Goal: Information Seeking & Learning: Learn about a topic

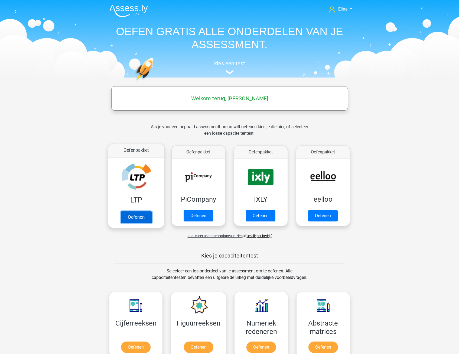
drag, startPoint x: 147, startPoint y: 176, endPoint x: 143, endPoint y: 176, distance: 4.3
click at [147, 211] on link "Oefenen" at bounding box center [135, 217] width 31 height 12
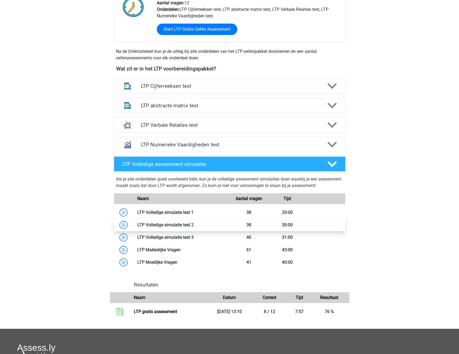
scroll to position [162, 0]
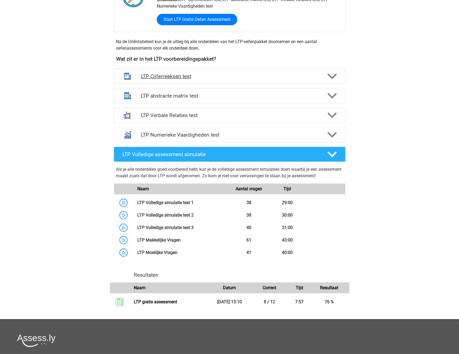
click at [331, 75] on icon at bounding box center [331, 75] width 9 height 9
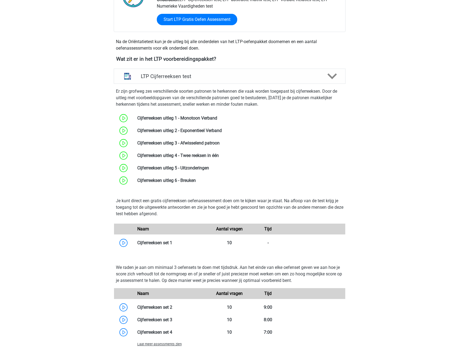
click at [156, 341] on div "Laat meer assessments zien" at bounding box center [171, 343] width 77 height 6
click at [156, 344] on span "Laat meer assessments zien" at bounding box center [159, 344] width 44 height 4
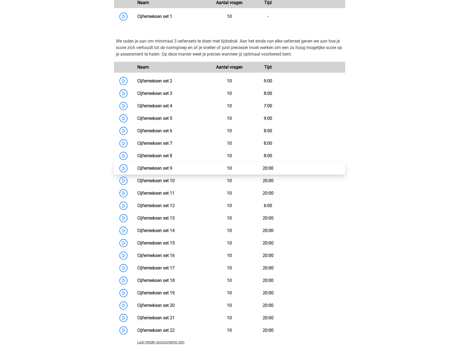
scroll to position [379, 0]
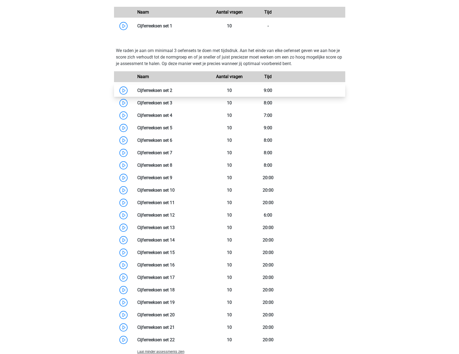
click at [172, 92] on link at bounding box center [172, 90] width 0 height 5
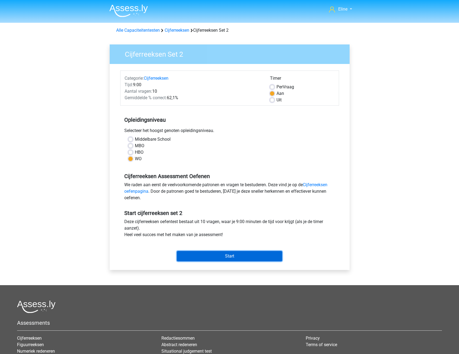
click at [214, 258] on input "Start" at bounding box center [229, 256] width 105 height 10
click at [66, 153] on div "Eline elinevandeijck@gmail.com Nederlands English" at bounding box center [229, 214] width 459 height 428
click at [233, 247] on div "Start" at bounding box center [229, 251] width 219 height 19
click at [232, 252] on input "Start" at bounding box center [229, 256] width 105 height 10
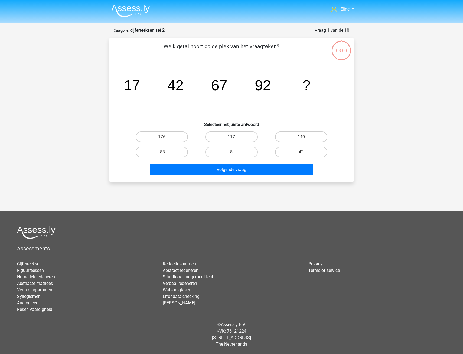
click at [220, 138] on label "117" at bounding box center [231, 136] width 52 height 11
click at [231, 138] on input "117" at bounding box center [233, 139] width 4 height 4
radio input "true"
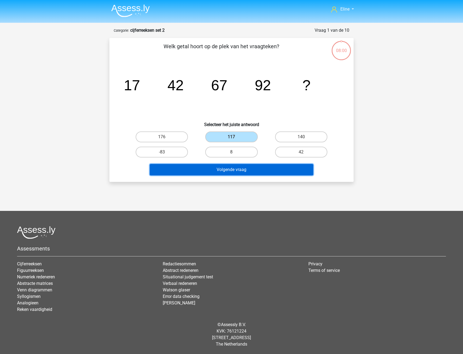
click at [213, 170] on button "Volgende vraag" at bounding box center [232, 169] width 164 height 11
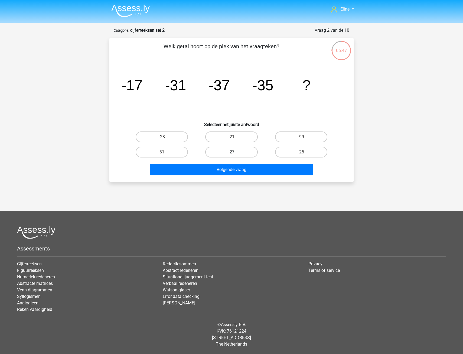
click at [230, 151] on label "-27" at bounding box center [231, 151] width 52 height 11
click at [231, 152] on input "-27" at bounding box center [233, 154] width 4 height 4
radio input "true"
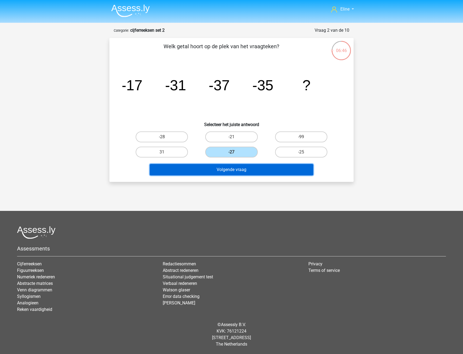
click at [230, 172] on button "Volgende vraag" at bounding box center [232, 169] width 164 height 11
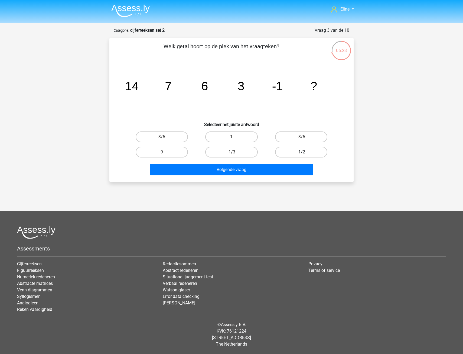
click at [293, 153] on label "-1/2" at bounding box center [301, 151] width 52 height 11
click at [301, 153] on input "-1/2" at bounding box center [303, 154] width 4 height 4
radio input "true"
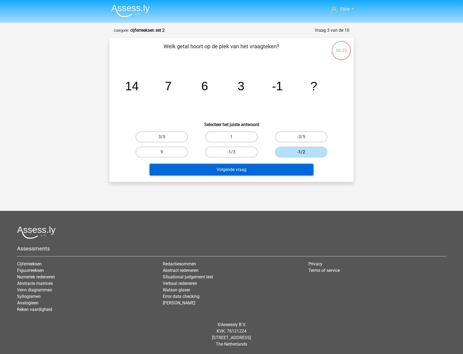
click at [283, 168] on button "Volgende vraag" at bounding box center [232, 169] width 164 height 11
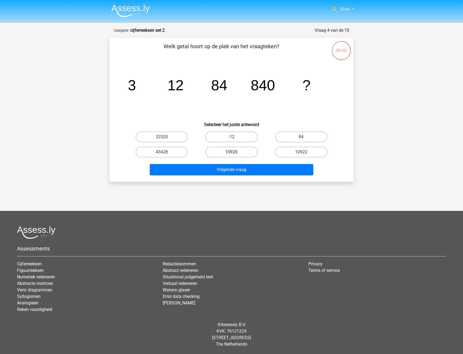
click at [226, 153] on label "10920" at bounding box center [231, 151] width 52 height 11
click at [231, 153] on input "10920" at bounding box center [233, 154] width 4 height 4
radio input "true"
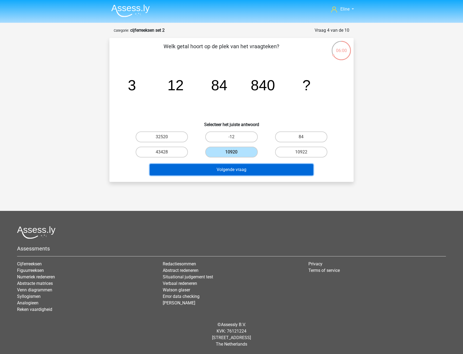
click at [224, 171] on button "Volgende vraag" at bounding box center [232, 169] width 164 height 11
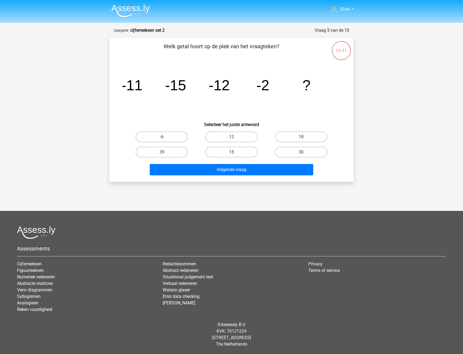
click at [225, 153] on label "15" at bounding box center [231, 151] width 52 height 11
click at [231, 153] on input "15" at bounding box center [233, 154] width 4 height 4
radio input "true"
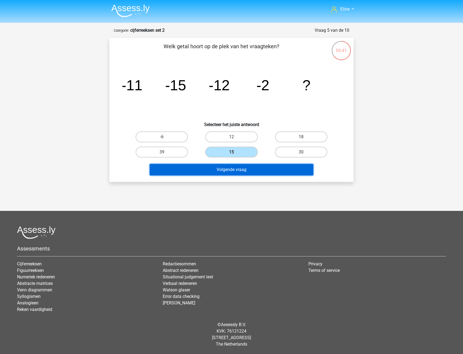
click at [222, 168] on button "Volgende vraag" at bounding box center [232, 169] width 164 height 11
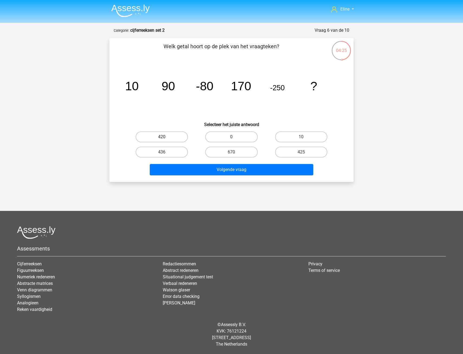
click at [165, 136] on label "420" at bounding box center [162, 136] width 52 height 11
click at [165, 137] on input "420" at bounding box center [164, 139] width 4 height 4
radio input "true"
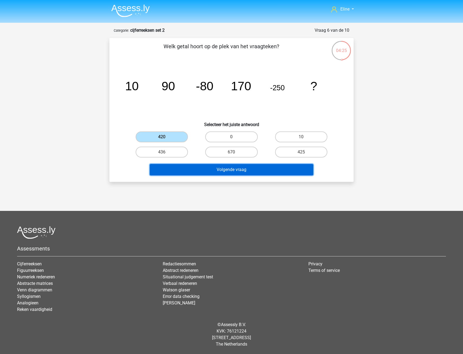
click at [196, 169] on button "Volgende vraag" at bounding box center [232, 169] width 164 height 11
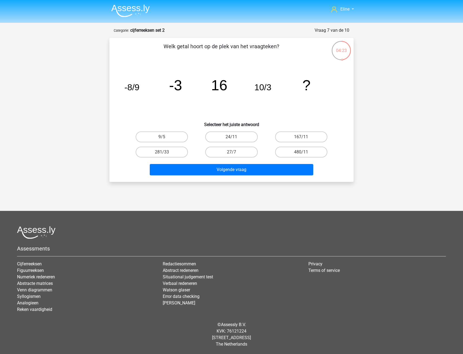
drag, startPoint x: 173, startPoint y: 48, endPoint x: 256, endPoint y: 47, distance: 82.3
click at [256, 47] on p "Welk getal hoort op de plek van het vraagteken?" at bounding box center [221, 50] width 207 height 16
drag, startPoint x: 256, startPoint y: 47, endPoint x: 253, endPoint y: 64, distance: 17.2
click at [253, 59] on div "Welk getal hoort op de plek van het vraagteken? image/svg+xml -8/9 -3 16 10/3 ?…" at bounding box center [232, 109] width 240 height 135
click at [235, 135] on label "24/11" at bounding box center [231, 136] width 52 height 11
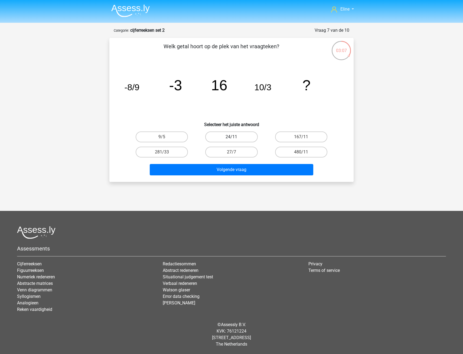
click at [235, 137] on input "24/11" at bounding box center [233, 139] width 4 height 4
radio input "true"
click at [232, 138] on input "24/11" at bounding box center [233, 139] width 4 height 4
click at [174, 154] on label "281/33" at bounding box center [162, 151] width 52 height 11
click at [165, 154] on input "281/33" at bounding box center [164, 154] width 4 height 4
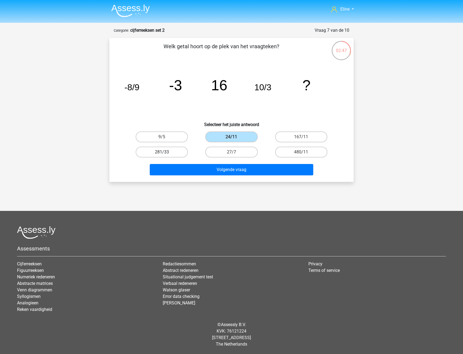
radio input "true"
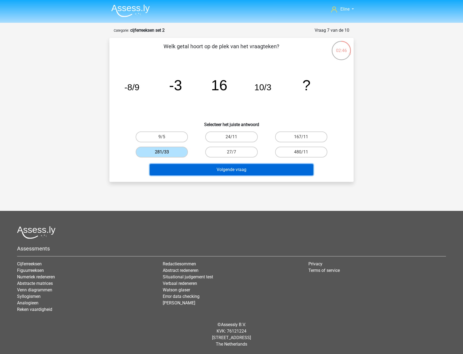
click at [181, 169] on button "Volgende vraag" at bounding box center [232, 169] width 164 height 11
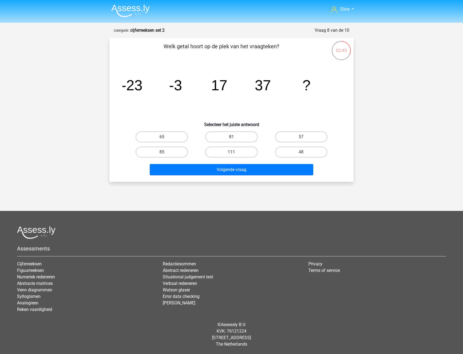
drag, startPoint x: 190, startPoint y: 43, endPoint x: 227, endPoint y: 45, distance: 36.3
click at [227, 45] on p "Welk getal hoort op de plek van het vraagteken?" at bounding box center [221, 50] width 207 height 16
drag, startPoint x: 227, startPoint y: 45, endPoint x: 227, endPoint y: 60, distance: 15.4
click at [227, 60] on div "Welk getal hoort op de plek van het vraagteken? image/svg+xml -23 -3 17 37 ? Se…" at bounding box center [232, 109] width 240 height 135
click at [303, 138] on input "57" at bounding box center [303, 139] width 4 height 4
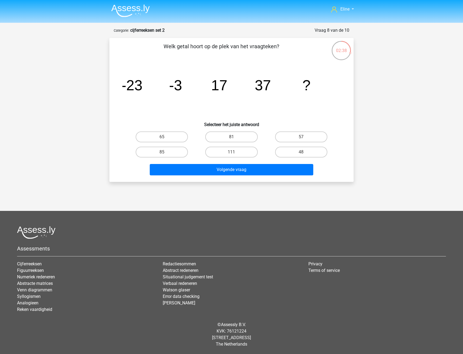
radio input "true"
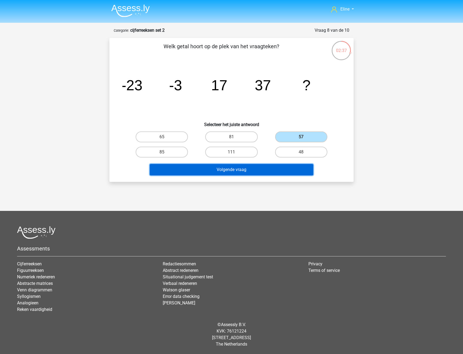
click at [275, 169] on button "Volgende vraag" at bounding box center [232, 169] width 164 height 11
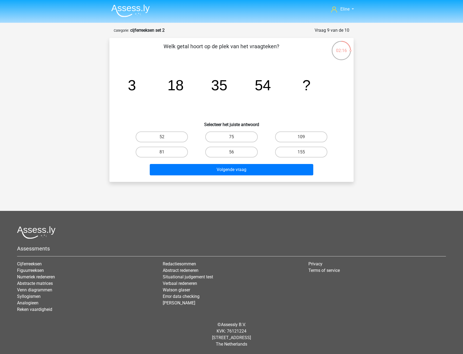
click at [233, 137] on input "75" at bounding box center [233, 139] width 4 height 4
radio input "true"
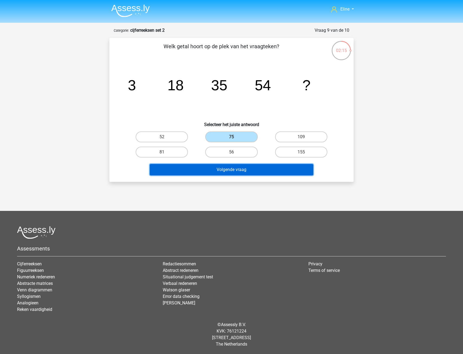
click at [228, 165] on button "Volgende vraag" at bounding box center [232, 169] width 164 height 11
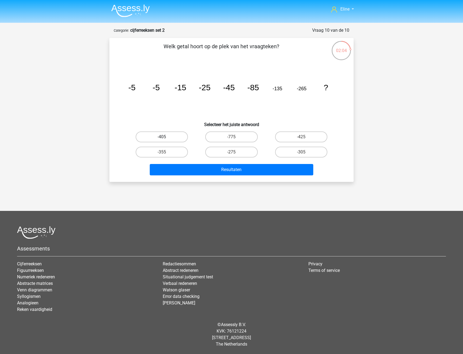
click at [178, 134] on label "-405" at bounding box center [162, 136] width 52 height 11
click at [165, 137] on input "-405" at bounding box center [164, 139] width 4 height 4
radio input "true"
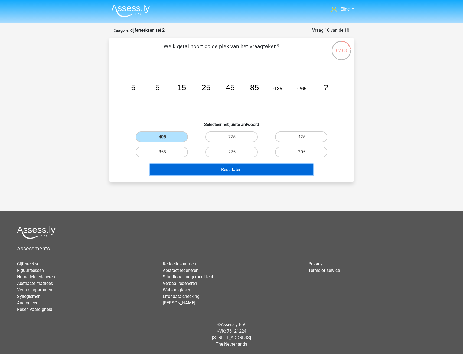
click at [178, 166] on button "Resultaten" at bounding box center [232, 169] width 164 height 11
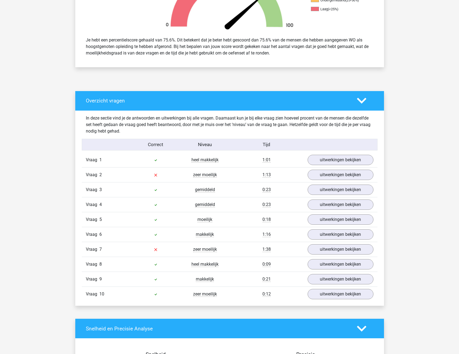
scroll to position [217, 0]
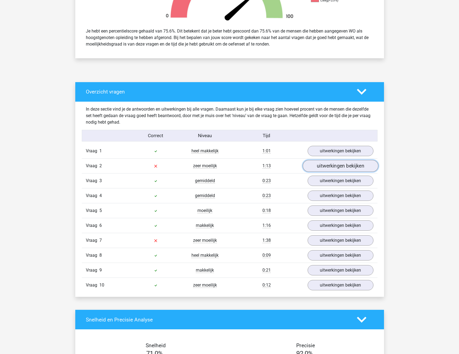
click at [319, 168] on link "uitwerkingen bekijken" at bounding box center [340, 166] width 76 height 12
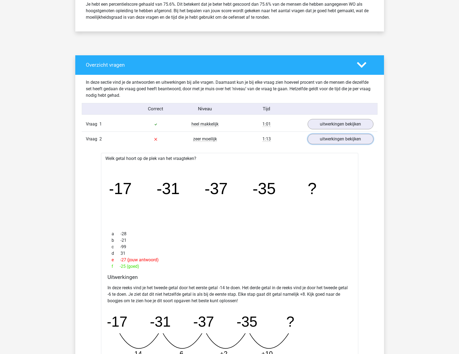
scroll to position [244, 0]
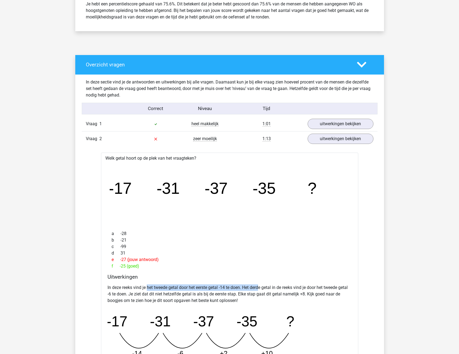
drag, startPoint x: 148, startPoint y: 286, endPoint x: 265, endPoint y: 289, distance: 117.5
click at [265, 289] on p "In deze reeks vind je het tweede getal door het eerste getal -14 te doen. Het d…" at bounding box center [229, 293] width 244 height 19
drag, startPoint x: 265, startPoint y: 289, endPoint x: 267, endPoint y: 291, distance: 2.9
click at [267, 290] on p "In deze reeks vind je het tweede getal door het eerste getal -14 te doen. Het d…" at bounding box center [229, 293] width 244 height 19
drag, startPoint x: 186, startPoint y: 296, endPoint x: 266, endPoint y: 294, distance: 80.4
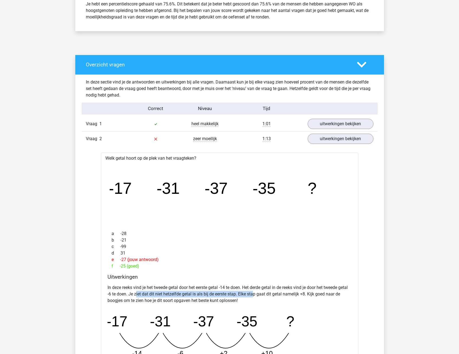
click at [266, 294] on p "In deze reeks vind je het tweede getal door het eerste getal -14 te doen. Het d…" at bounding box center [229, 293] width 244 height 19
drag, startPoint x: 266, startPoint y: 294, endPoint x: 266, endPoint y: 298, distance: 4.1
click at [266, 298] on p "In deze reeks vind je het tweede getal door het eerste getal -14 te doen. Het d…" at bounding box center [229, 293] width 244 height 19
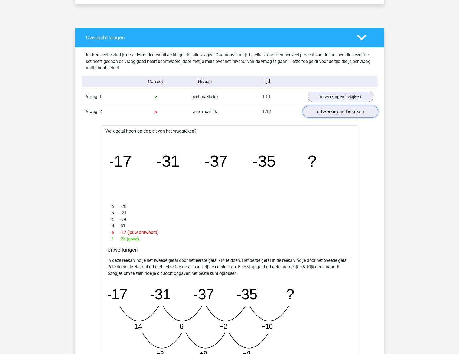
click at [321, 112] on link "uitwerkingen bekijken" at bounding box center [340, 112] width 76 height 12
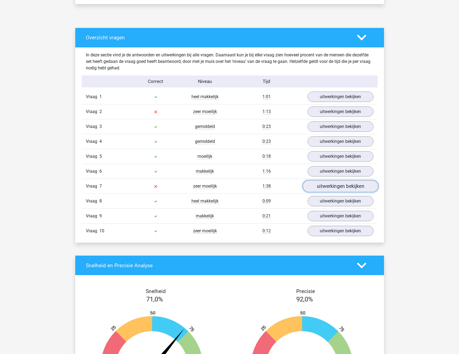
click at [333, 183] on link "uitwerkingen bekijken" at bounding box center [340, 186] width 76 height 12
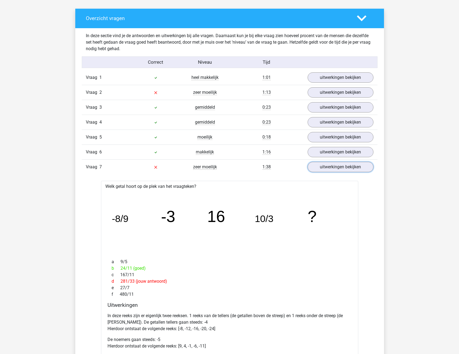
scroll to position [325, 0]
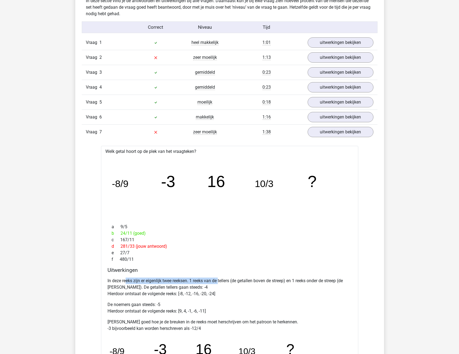
drag, startPoint x: 142, startPoint y: 281, endPoint x: 220, endPoint y: 282, distance: 78.5
click at [220, 282] on p "In deze reeks zijn er eigenlijk twee reeksen. 1 reeks van de tellers (de getall…" at bounding box center [229, 286] width 244 height 19
drag, startPoint x: 220, startPoint y: 282, endPoint x: 219, endPoint y: 286, distance: 4.5
click at [224, 290] on p "In deze reeks zijn er eigenlijk twee reeksen. 1 reeks van de tellers (de getall…" at bounding box center [229, 286] width 244 height 19
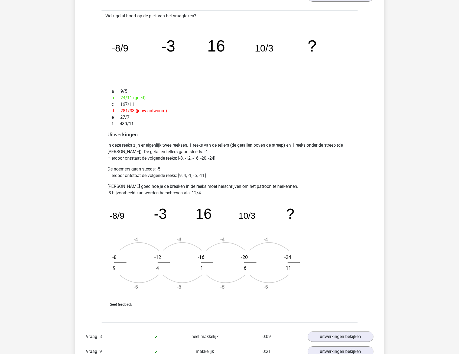
scroll to position [271, 0]
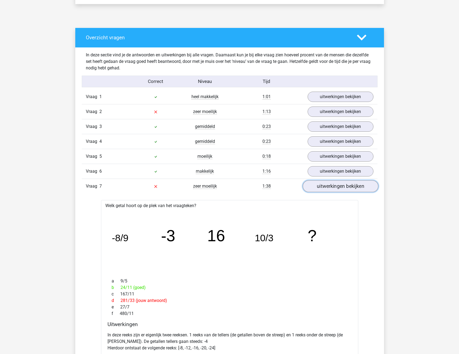
click at [335, 186] on link "uitwerkingen bekijken" at bounding box center [340, 186] width 76 height 12
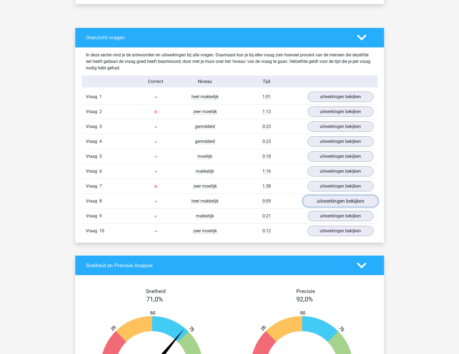
click at [329, 200] on link "uitwerkingen bekijken" at bounding box center [340, 201] width 76 height 12
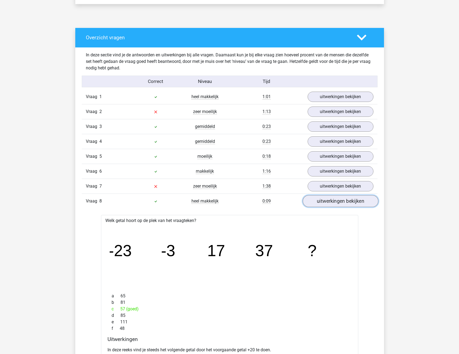
click at [316, 201] on link "uitwerkingen bekijken" at bounding box center [340, 201] width 76 height 12
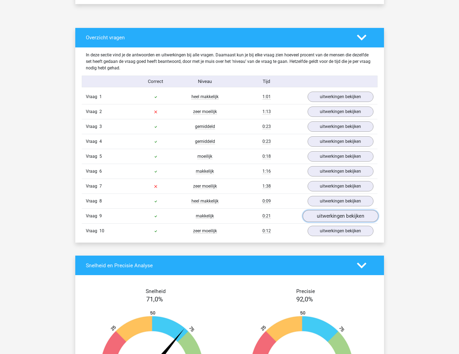
click at [315, 217] on link "uitwerkingen bekijken" at bounding box center [340, 216] width 76 height 12
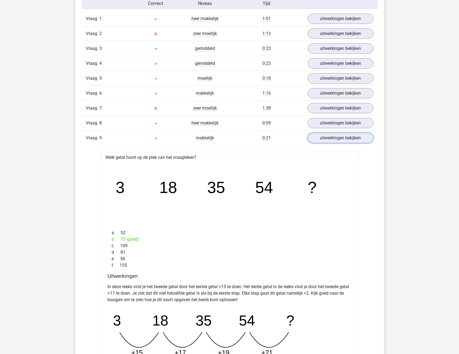
scroll to position [352, 0]
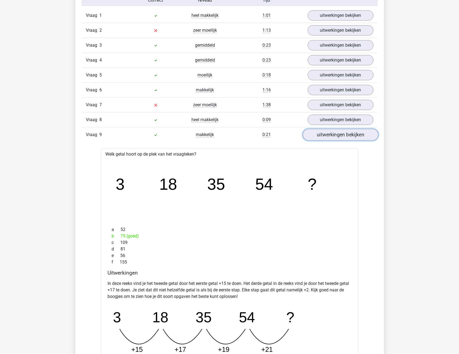
click at [326, 135] on link "uitwerkingen bekijken" at bounding box center [340, 135] width 76 height 12
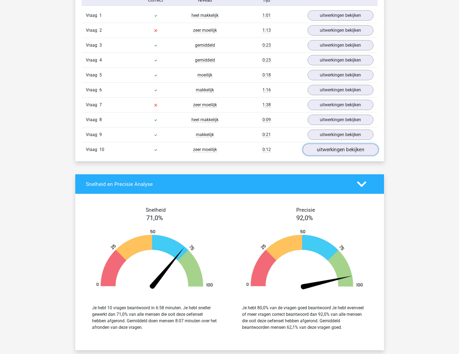
click at [326, 146] on link "uitwerkingen bekijken" at bounding box center [340, 150] width 76 height 12
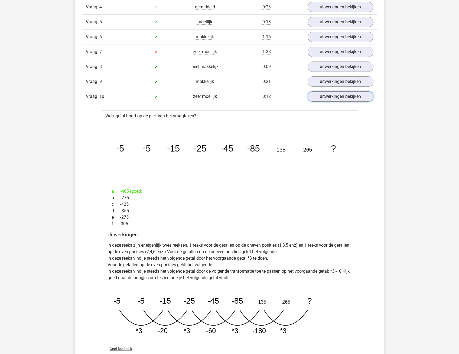
scroll to position [406, 0]
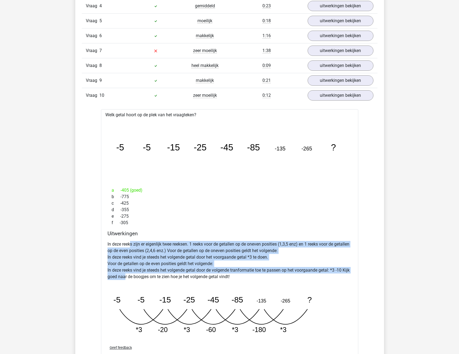
drag, startPoint x: 134, startPoint y: 260, endPoint x: 134, endPoint y: 273, distance: 13.8
click at [134, 273] on p "In deze reeks zijn er eigenlijk twee reeksen. 1 reeks voor de getallen op de on…" at bounding box center [229, 260] width 244 height 39
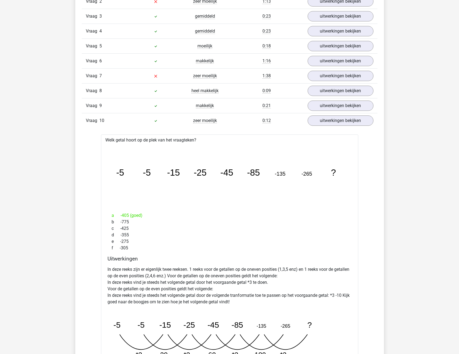
scroll to position [352, 0]
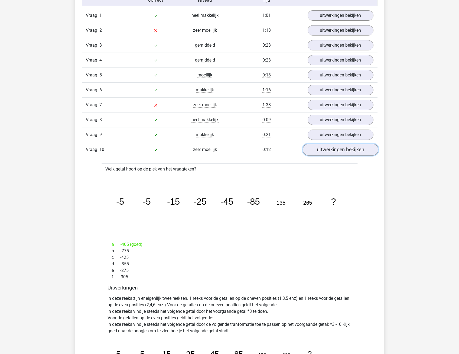
click at [346, 150] on link "uitwerkingen bekijken" at bounding box center [340, 150] width 76 height 12
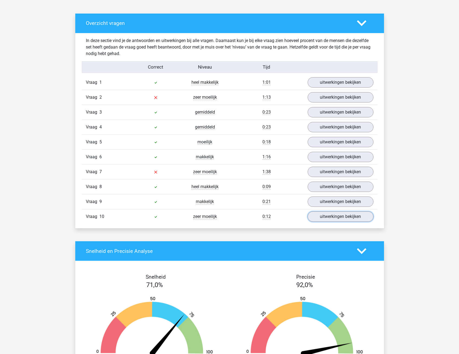
scroll to position [271, 0]
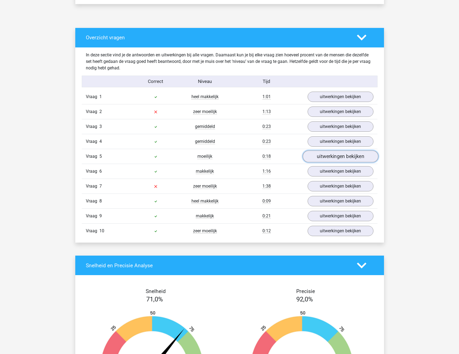
click at [318, 155] on link "uitwerkingen bekijken" at bounding box center [340, 157] width 76 height 12
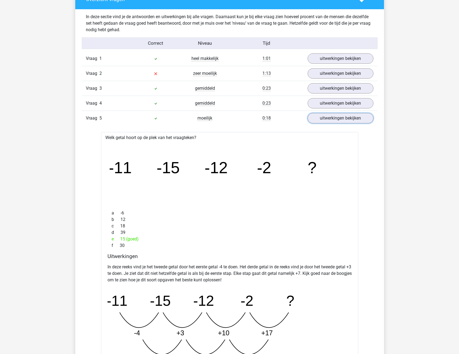
scroll to position [298, 0]
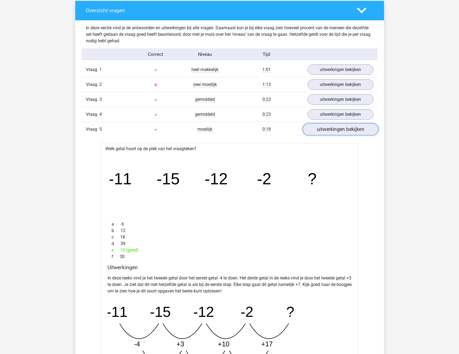
click at [332, 129] on link "uitwerkingen bekijken" at bounding box center [340, 129] width 76 height 12
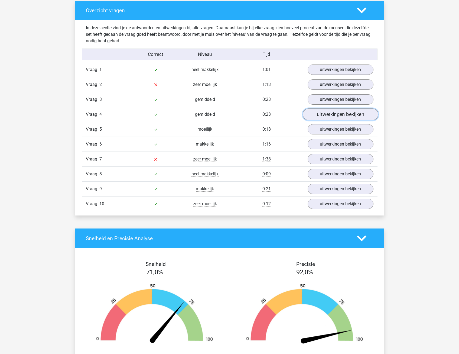
click at [331, 117] on link "uitwerkingen bekijken" at bounding box center [340, 115] width 76 height 12
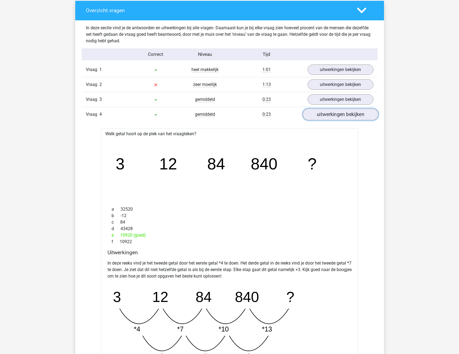
click at [331, 117] on link "uitwerkingen bekijken" at bounding box center [340, 115] width 76 height 12
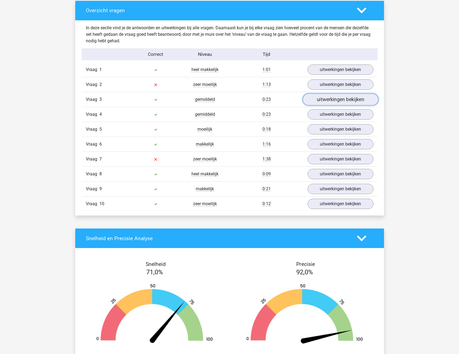
click at [332, 101] on link "uitwerkingen bekijken" at bounding box center [340, 100] width 76 height 12
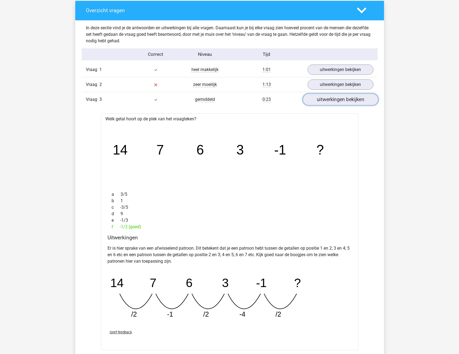
click at [337, 100] on link "uitwerkingen bekijken" at bounding box center [340, 100] width 76 height 12
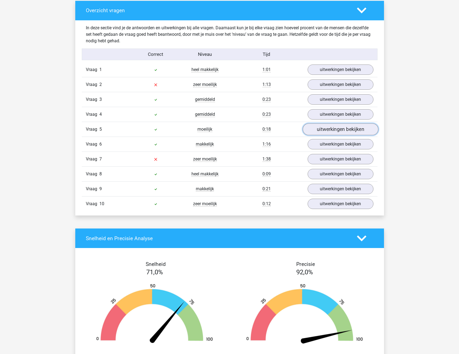
click at [326, 128] on link "uitwerkingen bekijken" at bounding box center [340, 129] width 76 height 12
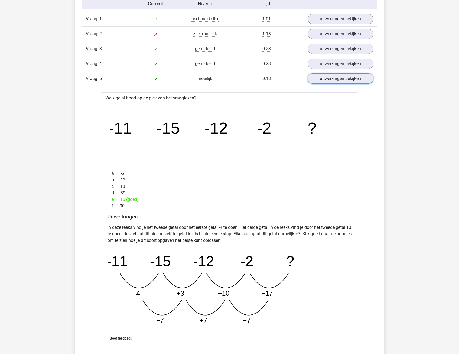
scroll to position [352, 0]
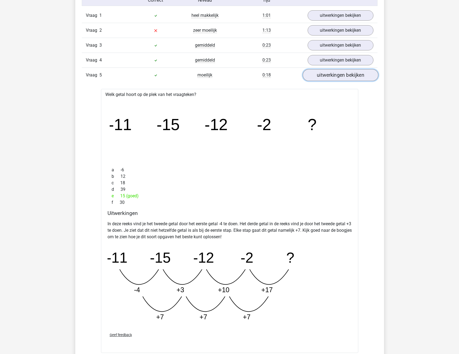
click at [321, 76] on link "uitwerkingen bekijken" at bounding box center [340, 75] width 76 height 12
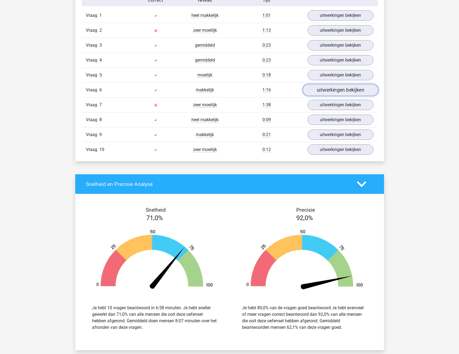
click at [330, 93] on link "uitwerkingen bekijken" at bounding box center [340, 90] width 76 height 12
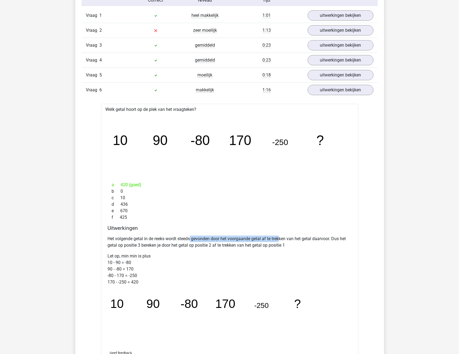
drag, startPoint x: 191, startPoint y: 237, endPoint x: 280, endPoint y: 238, distance: 89.3
click at [280, 238] on p "Het volgende getal in de reeks wordt steeds gevonden door het voorgaande getal …" at bounding box center [229, 241] width 244 height 13
drag, startPoint x: 280, startPoint y: 238, endPoint x: 263, endPoint y: 242, distance: 17.3
click at [264, 242] on p "Het volgende getal in de reeks wordt steeds gevonden door het voorgaande getal …" at bounding box center [229, 241] width 244 height 13
drag, startPoint x: 164, startPoint y: 244, endPoint x: 226, endPoint y: 244, distance: 62.3
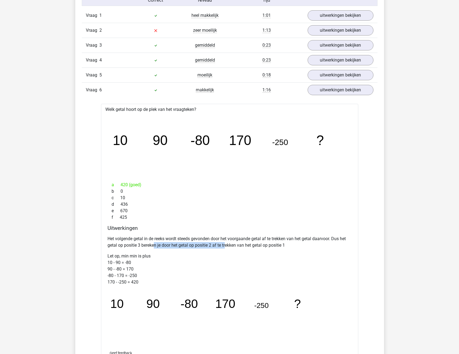
click at [226, 244] on p "Het volgende getal in de reeks wordt steeds gevonden door het voorgaande getal …" at bounding box center [229, 241] width 244 height 13
click at [227, 244] on p "Het volgende getal in de reeks wordt steeds gevonden door het voorgaande getal …" at bounding box center [229, 241] width 244 height 13
click at [335, 88] on link "uitwerkingen bekijken" at bounding box center [340, 90] width 76 height 12
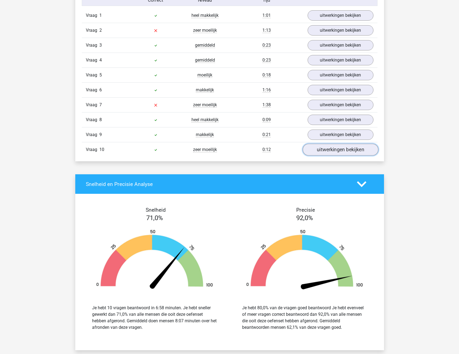
click at [331, 151] on link "uitwerkingen bekijken" at bounding box center [340, 150] width 76 height 12
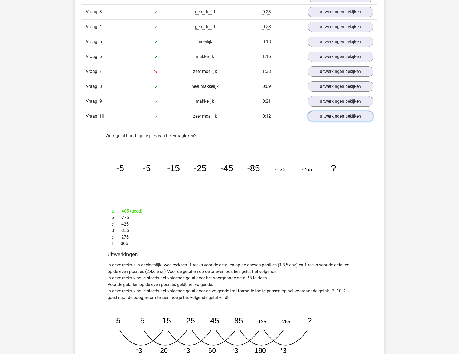
scroll to position [379, 0]
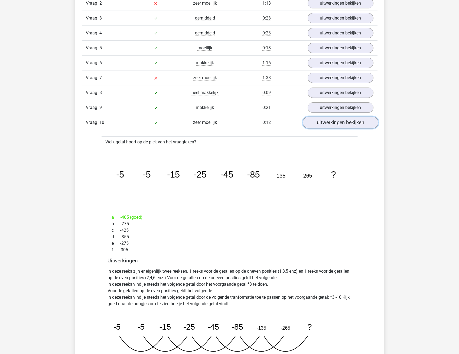
click at [339, 126] on link "uitwerkingen bekijken" at bounding box center [340, 123] width 76 height 12
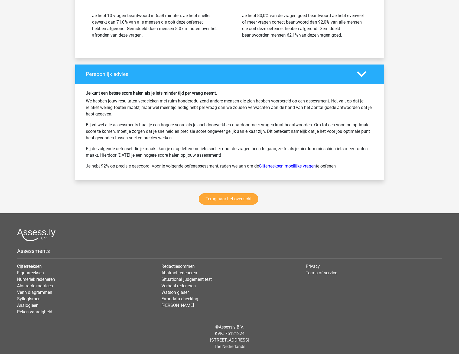
scroll to position [646, 0]
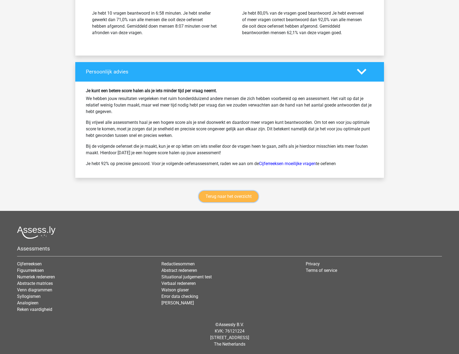
click at [210, 197] on link "Terug naar het overzicht" at bounding box center [229, 196] width 60 height 11
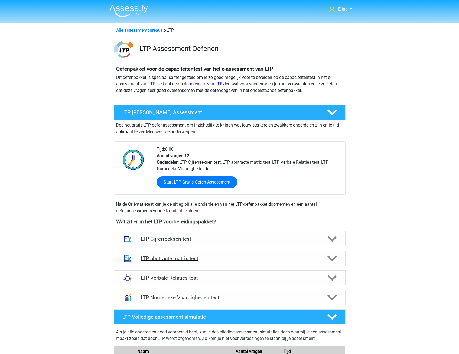
click at [332, 259] on polygon at bounding box center [331, 258] width 9 height 6
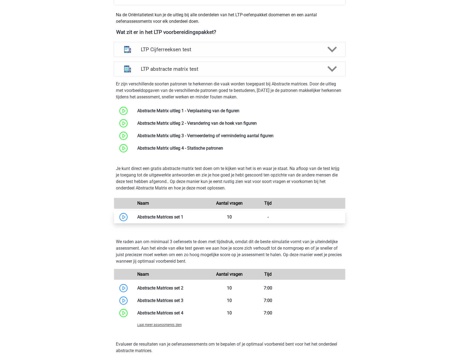
scroll to position [189, 0]
click at [153, 325] on span "Laat meer assessments zien" at bounding box center [159, 324] width 44 height 4
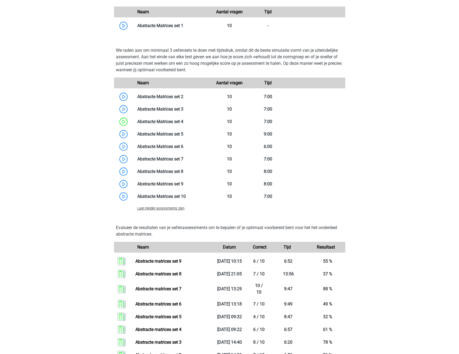
scroll to position [379, 0]
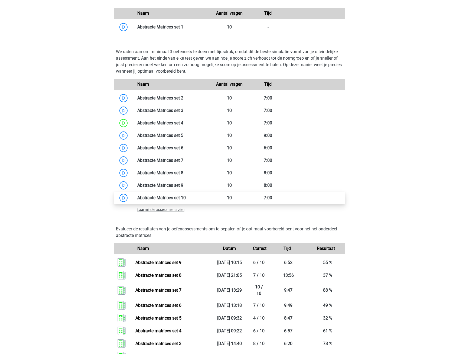
click at [186, 198] on link at bounding box center [186, 197] width 0 height 5
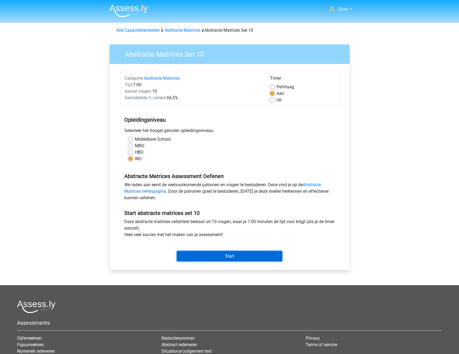
click at [187, 254] on input "Start" at bounding box center [229, 256] width 105 height 10
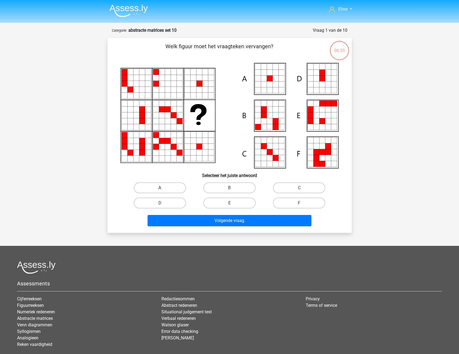
click at [170, 185] on label "A" at bounding box center [160, 187] width 52 height 11
click at [163, 188] on input "A" at bounding box center [162, 190] width 4 height 4
radio input "true"
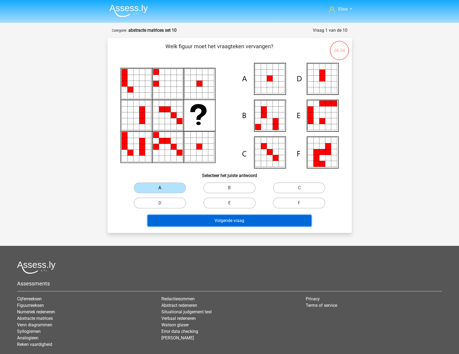
click at [172, 222] on button "Volgende vraag" at bounding box center [230, 220] width 164 height 11
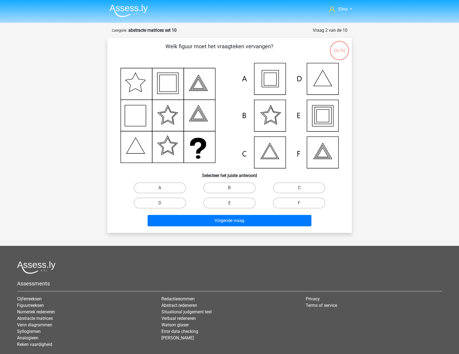
scroll to position [27, 0]
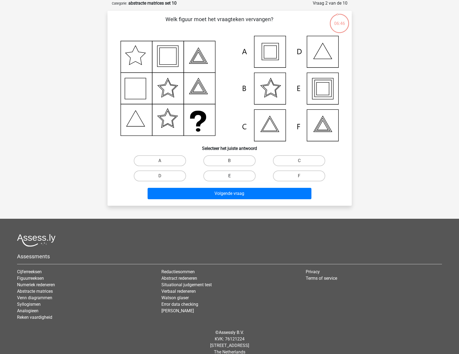
click at [227, 177] on label "E" at bounding box center [229, 175] width 52 height 11
click at [229, 177] on input "E" at bounding box center [231, 178] width 4 height 4
radio input "true"
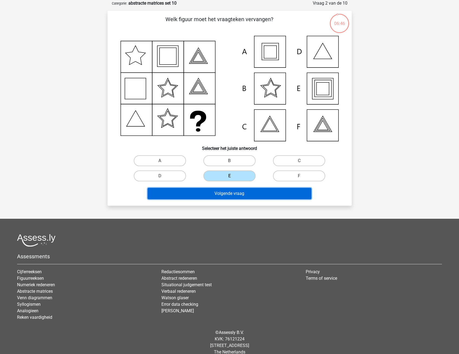
click at [223, 195] on button "Volgende vraag" at bounding box center [230, 193] width 164 height 11
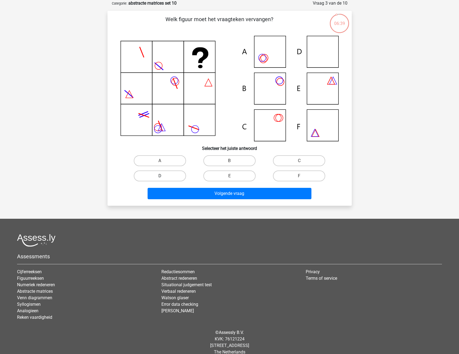
click at [172, 176] on label "D" at bounding box center [160, 175] width 52 height 11
click at [163, 176] on input "D" at bounding box center [162, 178] width 4 height 4
radio input "true"
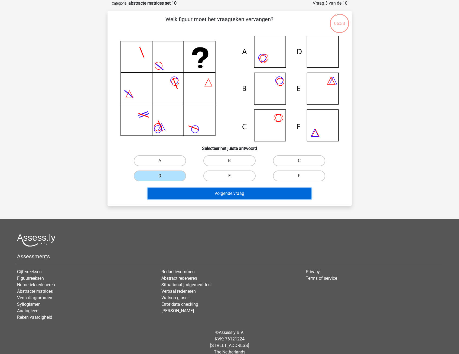
click at [177, 193] on button "Volgende vraag" at bounding box center [230, 193] width 164 height 11
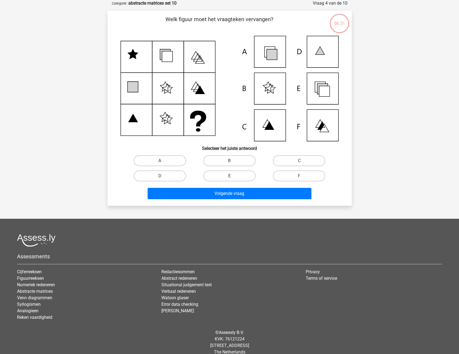
click at [246, 176] on label "E" at bounding box center [229, 175] width 52 height 11
click at [233, 176] on input "E" at bounding box center [231, 178] width 4 height 4
radio input "true"
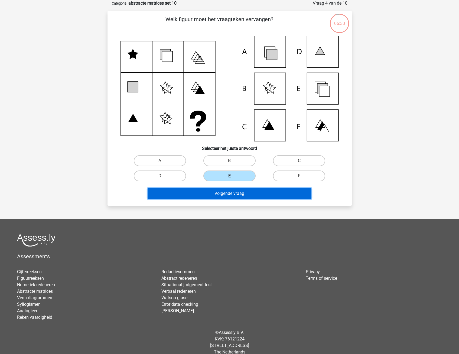
click at [242, 195] on button "Volgende vraag" at bounding box center [230, 193] width 164 height 11
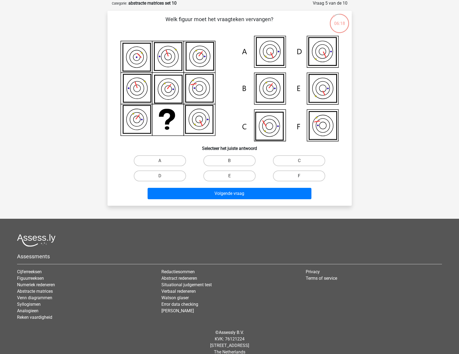
click at [307, 177] on label "F" at bounding box center [299, 175] width 52 height 11
click at [303, 177] on input "F" at bounding box center [301, 178] width 4 height 4
radio input "true"
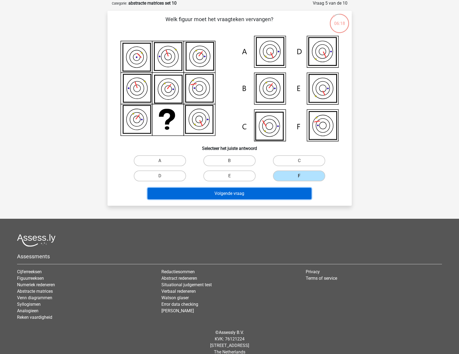
click at [295, 193] on button "Volgende vraag" at bounding box center [230, 193] width 164 height 11
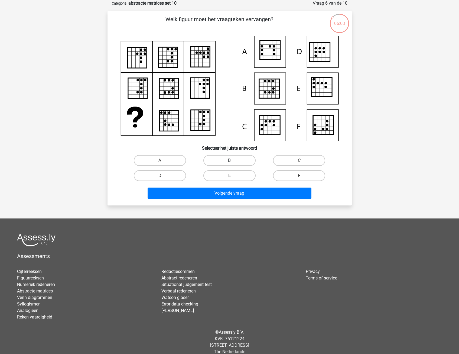
click at [219, 159] on label "B" at bounding box center [229, 160] width 52 height 11
click at [229, 160] on input "B" at bounding box center [231, 162] width 4 height 4
radio input "true"
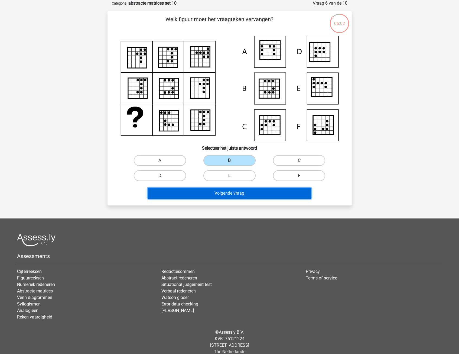
click at [220, 193] on button "Volgende vraag" at bounding box center [230, 192] width 164 height 11
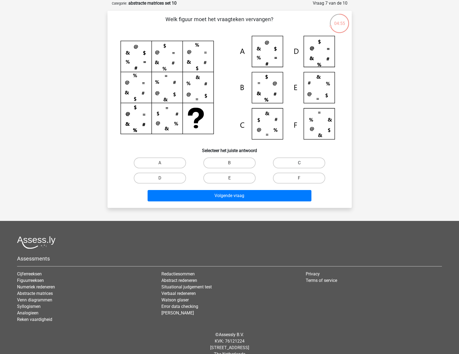
click at [286, 163] on label "C" at bounding box center [299, 162] width 52 height 11
click at [299, 163] on input "C" at bounding box center [301, 165] width 4 height 4
radio input "true"
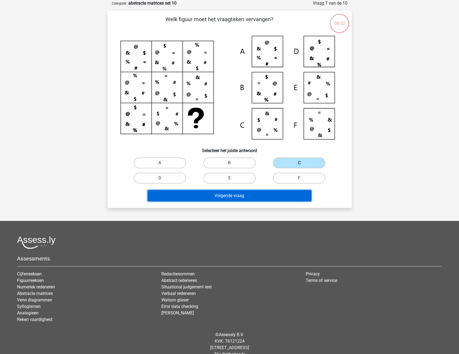
click at [249, 198] on button "Volgende vraag" at bounding box center [230, 195] width 164 height 11
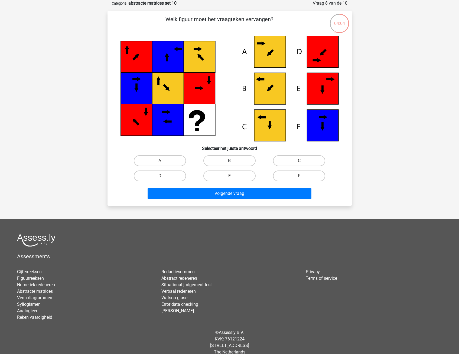
click at [239, 159] on label "B" at bounding box center [229, 160] width 52 height 11
click at [233, 161] on input "B" at bounding box center [231, 163] width 4 height 4
radio input "true"
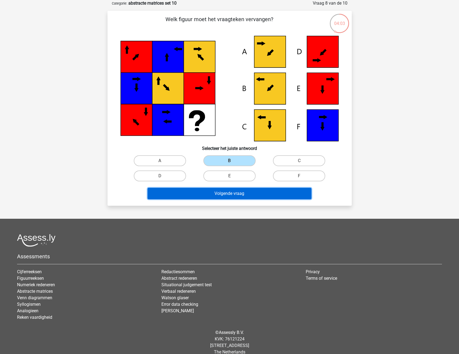
click at [227, 192] on button "Volgende vraag" at bounding box center [230, 193] width 164 height 11
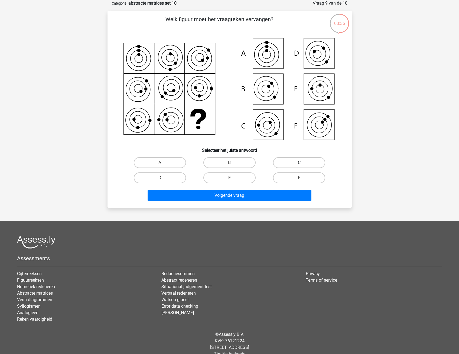
click at [288, 161] on label "C" at bounding box center [299, 162] width 52 height 11
click at [299, 162] on input "C" at bounding box center [301, 164] width 4 height 4
radio input "true"
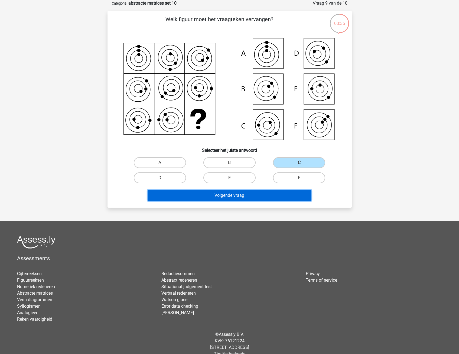
click at [270, 197] on button "Volgende vraag" at bounding box center [230, 194] width 164 height 11
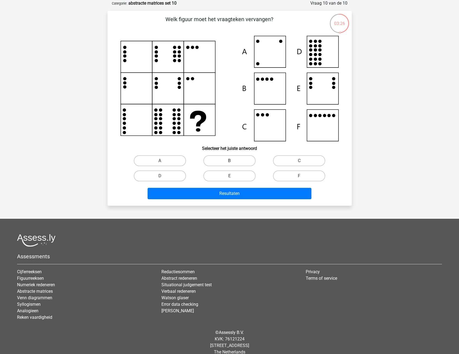
click at [231, 158] on label "B" at bounding box center [229, 160] width 52 height 11
click at [231, 161] on input "B" at bounding box center [231, 163] width 4 height 4
radio input "true"
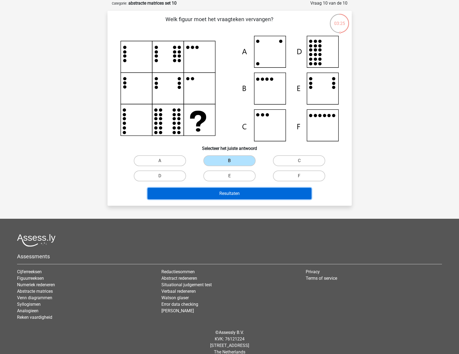
click at [230, 192] on button "Resultaten" at bounding box center [230, 193] width 164 height 11
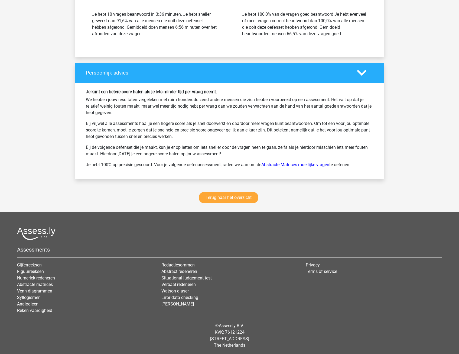
scroll to position [646, 0]
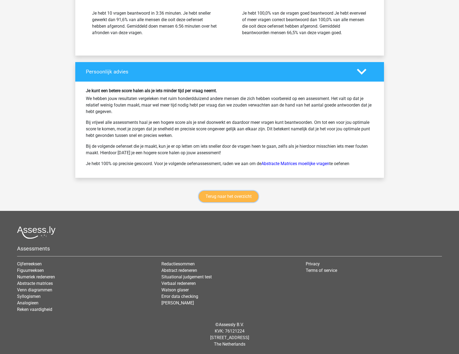
click at [211, 195] on link "Terug naar het overzicht" at bounding box center [229, 196] width 60 height 11
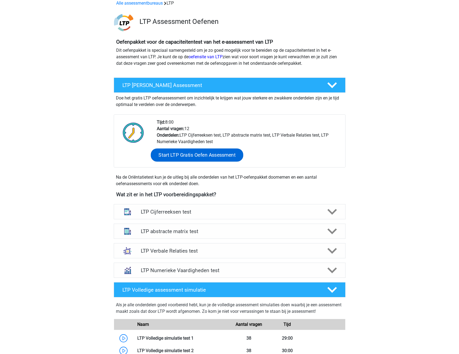
scroll to position [81, 0]
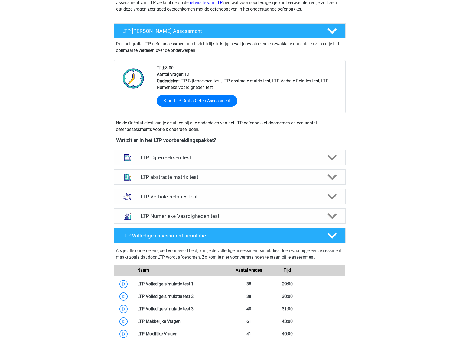
click at [335, 213] on polygon at bounding box center [331, 216] width 9 height 6
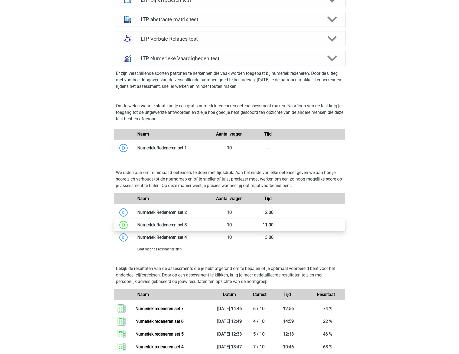
scroll to position [244, 0]
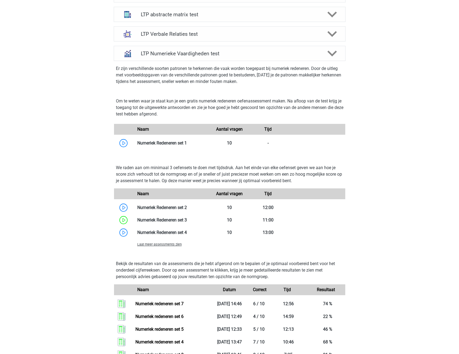
click at [153, 245] on span "Laat meer assessments zien" at bounding box center [159, 244] width 44 height 4
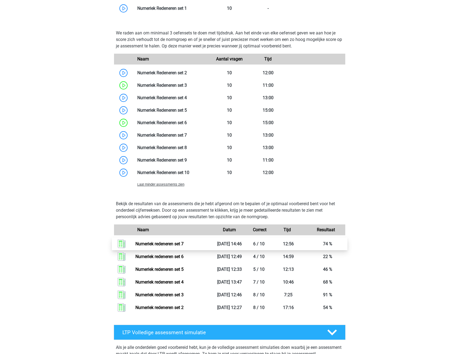
scroll to position [379, 0]
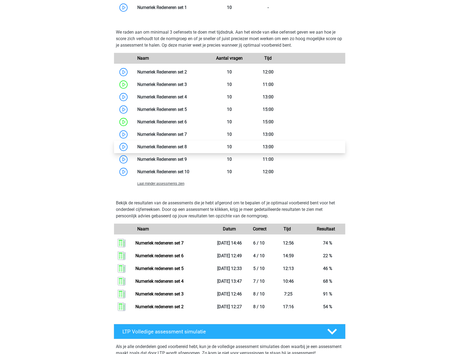
click at [187, 148] on link at bounding box center [187, 146] width 0 height 5
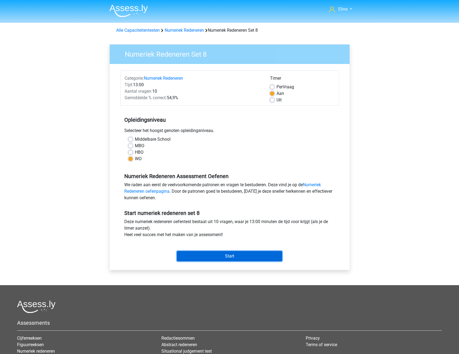
click at [215, 257] on input "Start" at bounding box center [229, 256] width 105 height 10
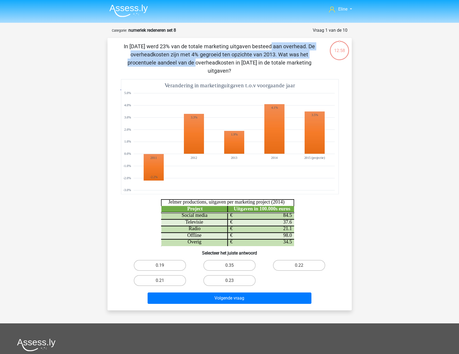
drag, startPoint x: 160, startPoint y: 44, endPoint x: 252, endPoint y: 51, distance: 92.3
click at [252, 51] on p "In [DATE] werd 23% van de totale marketing uitgaven besteed aan overhead. De ov…" at bounding box center [219, 58] width 207 height 32
drag, startPoint x: 252, startPoint y: 51, endPoint x: 251, endPoint y: 58, distance: 7.6
click at [251, 58] on p "In [DATE] werd 23% van de totale marketing uitgaven besteed aan overhead. De ov…" at bounding box center [219, 58] width 207 height 32
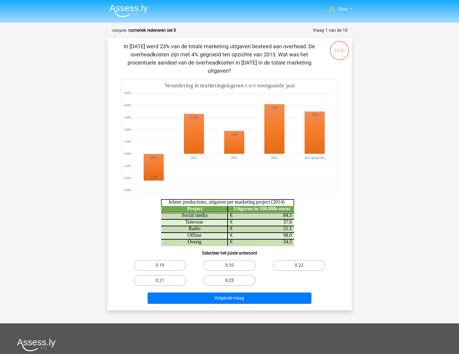
click at [235, 275] on label "0.23" at bounding box center [229, 280] width 52 height 11
click at [233, 280] on input "0.23" at bounding box center [231, 282] width 4 height 4
radio input "true"
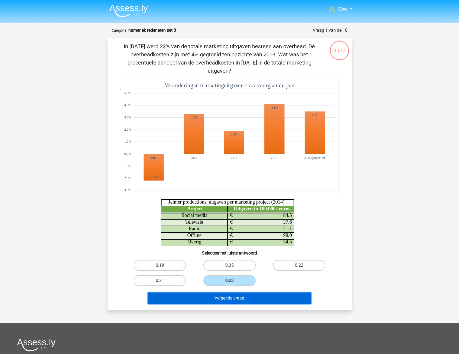
click at [225, 292] on button "Volgende vraag" at bounding box center [230, 297] width 164 height 11
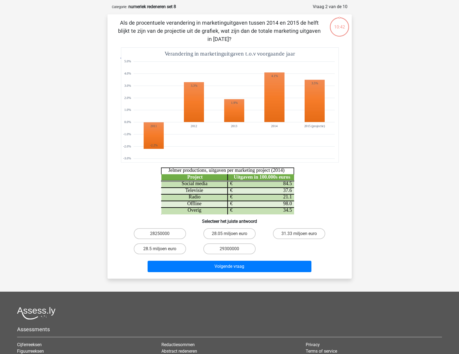
scroll to position [27, 0]
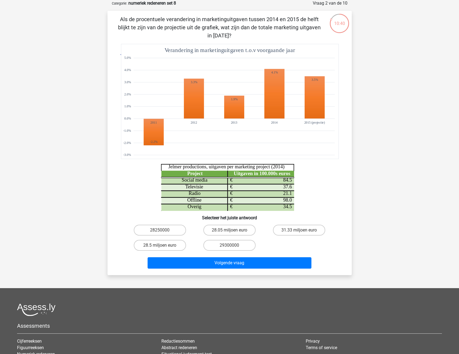
drag, startPoint x: 153, startPoint y: 18, endPoint x: 253, endPoint y: 24, distance: 99.8
click at [253, 24] on p "Als de procentuele verandering in marketinguitgaven tussen 2014 en 2015 de helf…" at bounding box center [219, 27] width 207 height 24
drag, startPoint x: 253, startPoint y: 24, endPoint x: 253, endPoint y: 30, distance: 6.0
click at [253, 30] on p "Als de procentuele verandering in marketinguitgaven tussen 2014 en 2015 de helf…" at bounding box center [219, 27] width 207 height 24
drag, startPoint x: 165, startPoint y: 27, endPoint x: 251, endPoint y: 28, distance: 85.8
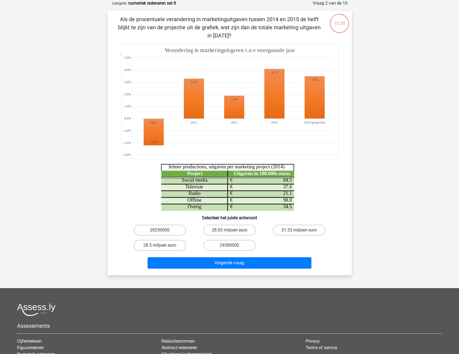
click at [251, 28] on p "Als de procentuele verandering in marketinguitgaven tussen 2014 en 2015 de helf…" at bounding box center [219, 27] width 207 height 24
drag, startPoint x: 251, startPoint y: 28, endPoint x: 235, endPoint y: 37, distance: 18.7
click at [235, 37] on p "Als de procentuele verandering in marketinguitgaven tussen 2014 en 2015 de helf…" at bounding box center [219, 27] width 207 height 24
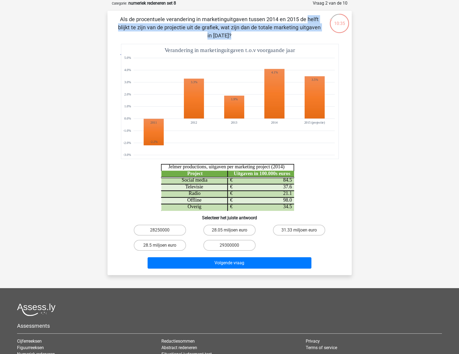
drag, startPoint x: 191, startPoint y: 18, endPoint x: 232, endPoint y: 28, distance: 42.3
click at [232, 28] on p "Als de procentuele verandering in marketinguitgaven tussen 2014 en 2015 de helf…" at bounding box center [219, 27] width 207 height 24
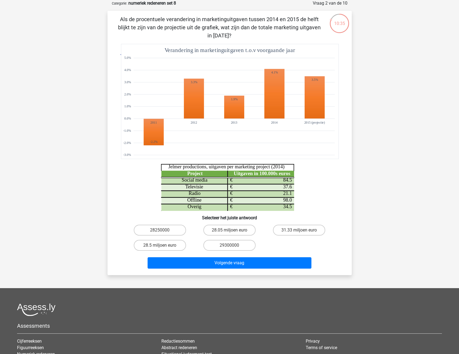
drag, startPoint x: 232, startPoint y: 28, endPoint x: 234, endPoint y: 35, distance: 7.2
click at [234, 35] on p "Als de procentuele verandering in marketinguitgaven tussen 2014 en 2015 de helf…" at bounding box center [219, 27] width 207 height 24
click at [388, 109] on div "Eline [EMAIL_ADDRESS][DOMAIN_NAME] Nederlands English" at bounding box center [229, 202] width 459 height 458
click at [164, 246] on label "28.5 miljoen euro" at bounding box center [160, 245] width 52 height 11
click at [163, 246] on input "28.5 miljoen euro" at bounding box center [162, 247] width 4 height 4
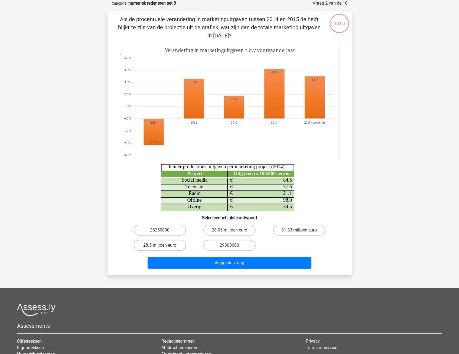
radio input "true"
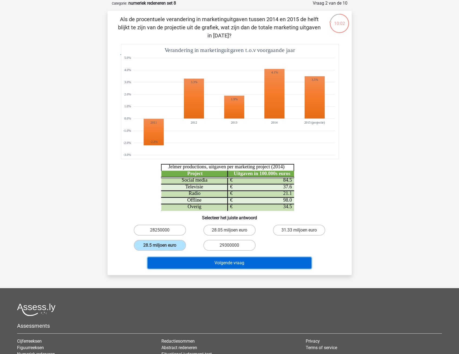
click at [168, 264] on button "Volgende vraag" at bounding box center [230, 262] width 164 height 11
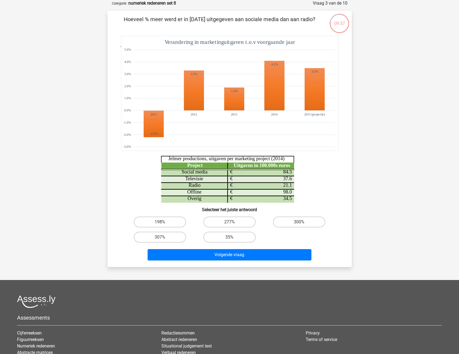
drag, startPoint x: 207, startPoint y: 24, endPoint x: 275, endPoint y: 25, distance: 68.2
click at [275, 25] on p "Hoeveel % meer werd er in [DATE] uitgegeven aan sociale media dan aan radio?" at bounding box center [219, 23] width 207 height 16
drag, startPoint x: 275, startPoint y: 25, endPoint x: 269, endPoint y: 38, distance: 14.3
click at [275, 29] on p "Hoeveel % meer werd er in [DATE] uitgegeven aan sociale media dan aan radio?" at bounding box center [219, 23] width 207 height 16
click at [288, 221] on label "300%" at bounding box center [299, 221] width 52 height 11
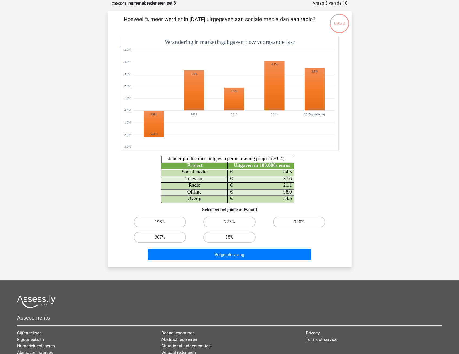
click at [299, 222] on input "300%" at bounding box center [301, 224] width 4 height 4
radio input "true"
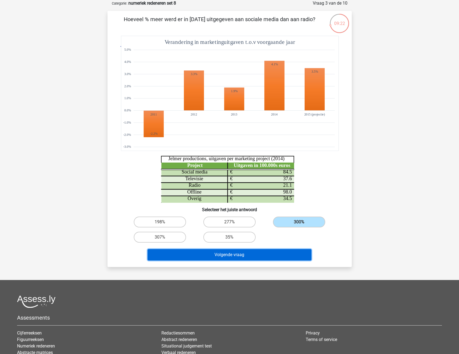
click at [246, 254] on button "Volgende vraag" at bounding box center [230, 254] width 164 height 11
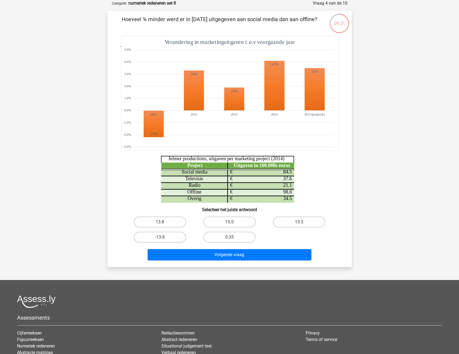
drag, startPoint x: 163, startPoint y: 21, endPoint x: 281, endPoint y: 19, distance: 118.0
click at [281, 19] on p "Hoeveel % minder werd er in [DATE] uitgegeven aan social media dan aan offline?" at bounding box center [219, 23] width 207 height 16
drag, startPoint x: 281, startPoint y: 19, endPoint x: 275, endPoint y: 23, distance: 6.8
click at [275, 23] on p "Hoeveel % minder werd er in [DATE] uitgegeven aan social media dan aan offline?" at bounding box center [219, 23] width 207 height 16
click at [157, 223] on label "13.8" at bounding box center [160, 221] width 52 height 11
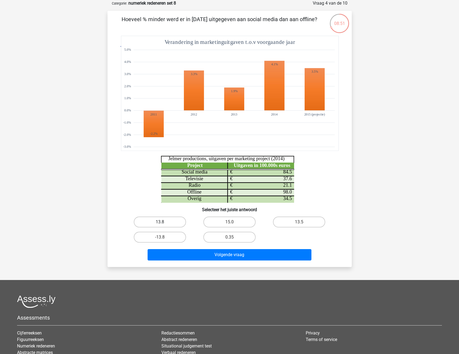
click at [160, 223] on input "13.8" at bounding box center [162, 224] width 4 height 4
radio input "true"
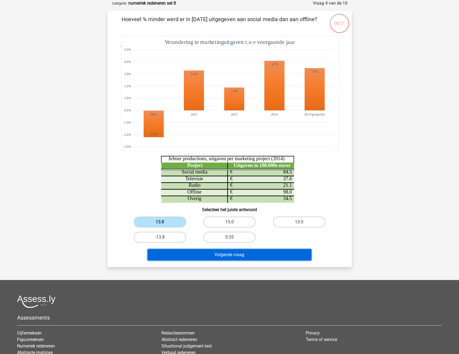
click at [175, 254] on button "Volgende vraag" at bounding box center [230, 254] width 164 height 11
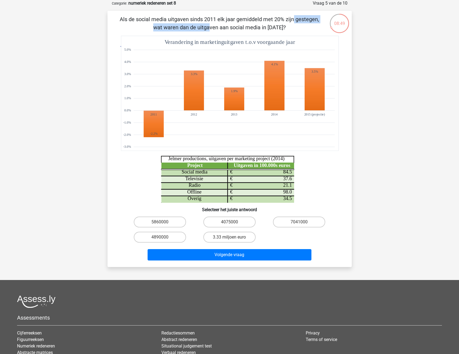
drag, startPoint x: 181, startPoint y: 17, endPoint x: 261, endPoint y: 20, distance: 80.5
click at [261, 20] on p "Als de social media uitgaven sinds 2011 elk jaar gemiddeld met 20% zijn gestege…" at bounding box center [219, 23] width 207 height 16
drag, startPoint x: 261, startPoint y: 20, endPoint x: 257, endPoint y: 22, distance: 4.9
click at [257, 22] on p "Als de social media uitgaven sinds 2011 elk jaar gemiddeld met 20% zijn gestege…" at bounding box center [219, 23] width 207 height 16
click at [174, 27] on p "Als de social media uitgaven sinds 2011 elk jaar gemiddeld met 20% zijn gestege…" at bounding box center [219, 23] width 207 height 16
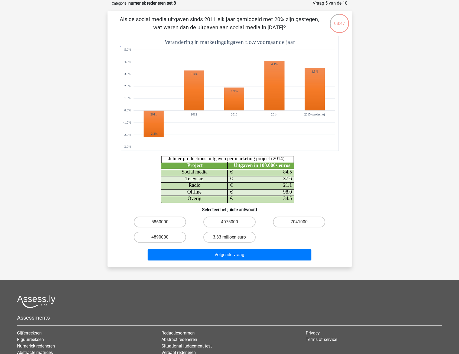
drag, startPoint x: 172, startPoint y: 31, endPoint x: 245, endPoint y: 30, distance: 73.6
click at [245, 30] on div "Als de social media uitgaven sinds 2011 elk jaar gemiddeld met 20% zijn gestege…" at bounding box center [230, 138] width 240 height 247
drag, startPoint x: 245, startPoint y: 30, endPoint x: 195, endPoint y: 32, distance: 49.8
click at [195, 32] on div "Als de social media uitgaven sinds 2011 elk jaar gemiddeld met 20% zijn gestege…" at bounding box center [230, 138] width 240 height 247
click at [311, 170] on icon "Project Uitgaven in 100.000s euros Social media 84.5 € Televisie 37.6 € Radio 2…" at bounding box center [229, 119] width 218 height 167
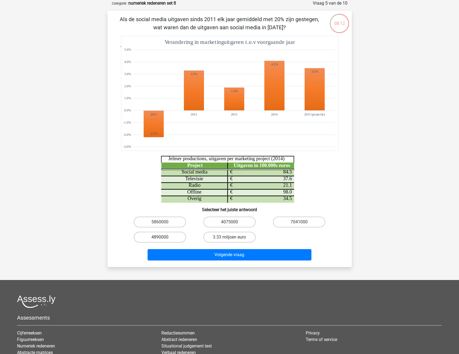
click at [169, 236] on label "4890000" at bounding box center [160, 236] width 52 height 11
click at [163, 237] on input "4890000" at bounding box center [162, 239] width 4 height 4
radio input "true"
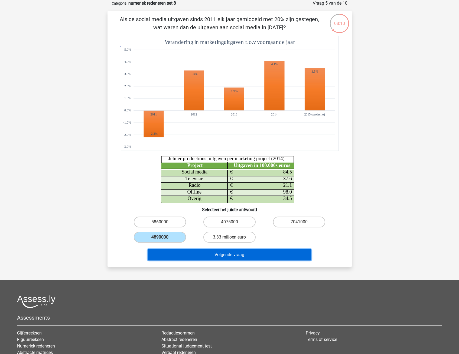
click at [176, 255] on button "Volgende vraag" at bounding box center [230, 254] width 164 height 11
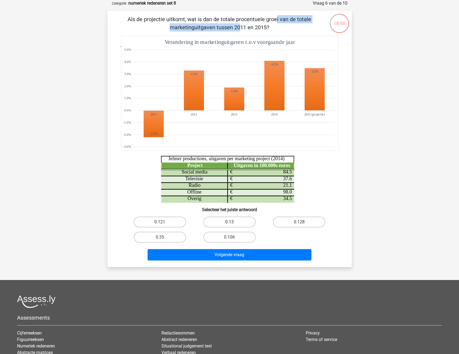
drag, startPoint x: 167, startPoint y: 21, endPoint x: 269, endPoint y: 20, distance: 102.3
click at [269, 20] on p "Als de projectie uitkomt, wat is dan de totale procentuele groei van de totale …" at bounding box center [219, 23] width 207 height 16
drag, startPoint x: 269, startPoint y: 20, endPoint x: 262, endPoint y: 22, distance: 7.6
click at [262, 22] on p "Als de projectie uitkomt, wat is dan de totale procentuele groei van de totale …" at bounding box center [219, 23] width 207 height 16
click at [167, 224] on label "0.121" at bounding box center [160, 221] width 52 height 11
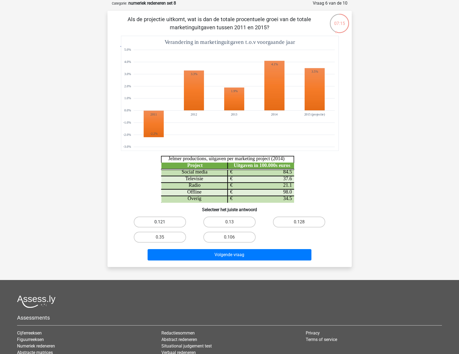
click at [163, 224] on input "0.121" at bounding box center [162, 224] width 4 height 4
radio input "true"
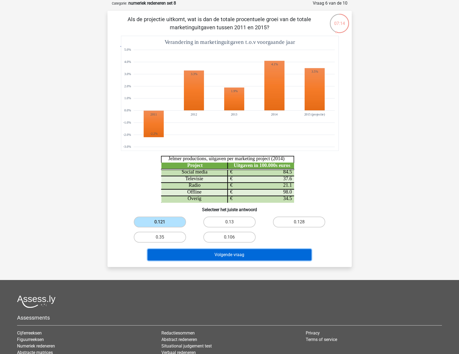
click at [175, 257] on button "Volgende vraag" at bounding box center [230, 254] width 164 height 11
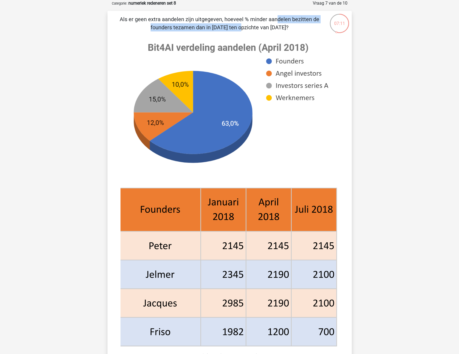
drag, startPoint x: 163, startPoint y: 21, endPoint x: 298, endPoint y: 20, distance: 134.3
click at [298, 20] on p "Als er geen extra aandelen zijn uitgegeven, hoeveel % minder aandelen bezitten …" at bounding box center [219, 23] width 207 height 16
drag, startPoint x: 298, startPoint y: 20, endPoint x: 266, endPoint y: 20, distance: 31.7
click at [280, 20] on p "Als er geen extra aandelen zijn uitgegeven, hoeveel % minder aandelen bezitten …" at bounding box center [219, 23] width 207 height 16
drag, startPoint x: 202, startPoint y: 21, endPoint x: 301, endPoint y: 21, distance: 99.3
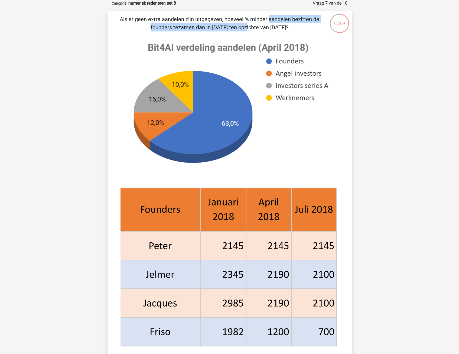
click at [301, 21] on p "Als er geen extra aandelen zijn uitgegeven, hoeveel % minder aandelen bezitten …" at bounding box center [219, 23] width 207 height 16
drag, startPoint x: 161, startPoint y: 28, endPoint x: 214, endPoint y: 29, distance: 52.5
click at [214, 29] on p "Als er geen extra aandelen zijn uitgegeven, hoeveel % minder aandelen bezitten …" at bounding box center [219, 23] width 207 height 16
drag, startPoint x: 214, startPoint y: 29, endPoint x: 211, endPoint y: 35, distance: 6.3
click at [212, 35] on div "Als er geen extra aandelen zijn uitgegeven, hoeveel % minder aandelen bezitten …" at bounding box center [230, 211] width 240 height 393
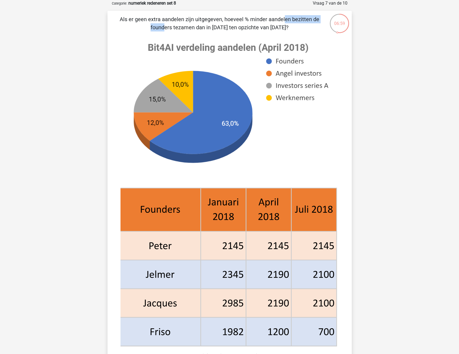
drag, startPoint x: 171, startPoint y: 20, endPoint x: 218, endPoint y: 23, distance: 47.7
click at [218, 23] on p "Als er geen extra aandelen zijn uitgegeven, hoeveel % minder aandelen bezitten …" at bounding box center [219, 23] width 207 height 16
copy p "delen zijn uitgegeve"
drag, startPoint x: 158, startPoint y: 30, endPoint x: 165, endPoint y: 31, distance: 7.0
click at [165, 31] on p "Als er geen extra aandelen zijn uitgegeven, hoeveel % minder aandelen bezitten …" at bounding box center [219, 23] width 207 height 16
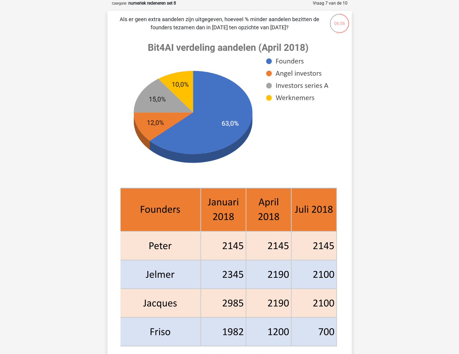
drag, startPoint x: 165, startPoint y: 31, endPoint x: 148, endPoint y: 79, distance: 50.2
click at [149, 79] on image at bounding box center [227, 110] width 215 height 148
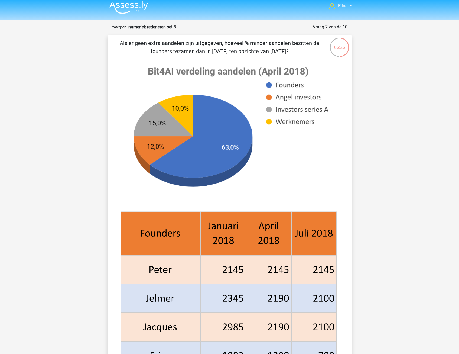
scroll to position [0, 0]
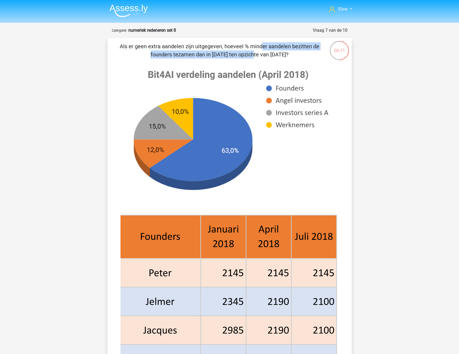
drag, startPoint x: 149, startPoint y: 44, endPoint x: 308, endPoint y: 49, distance: 159.0
click at [308, 49] on p "Als er geen extra aandelen zijn uitgegeven, hoeveel % minder aandelen bezitten …" at bounding box center [219, 50] width 207 height 16
click at [179, 49] on p "Als er geen extra aandelen zijn uitgegeven, hoeveel % minder aandelen bezitten …" at bounding box center [219, 50] width 207 height 16
drag, startPoint x: 150, startPoint y: 54, endPoint x: 210, endPoint y: 56, distance: 59.8
click at [210, 56] on p "Als er geen extra aandelen zijn uitgegeven, hoeveel % minder aandelen bezitten …" at bounding box center [219, 50] width 207 height 16
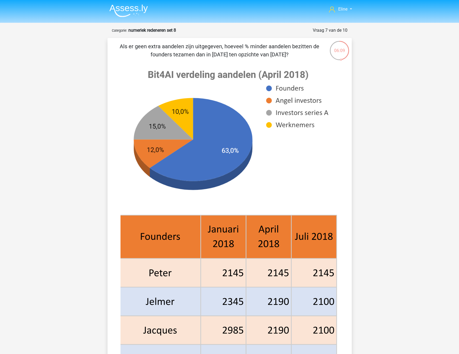
drag, startPoint x: 210, startPoint y: 56, endPoint x: 208, endPoint y: 83, distance: 27.4
click at [208, 83] on image at bounding box center [227, 137] width 215 height 148
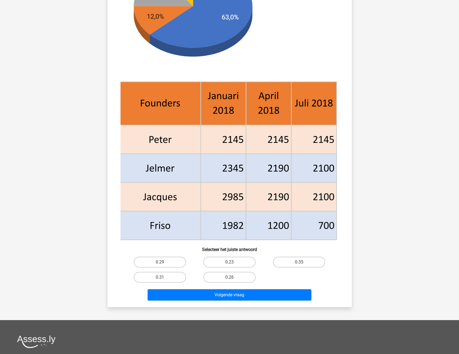
scroll to position [135, 0]
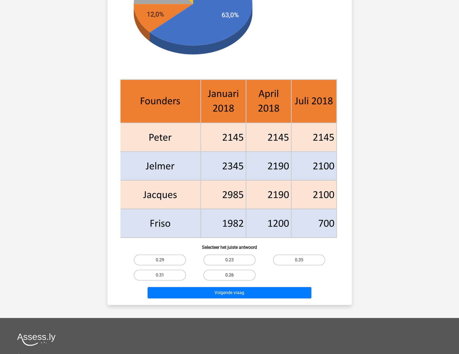
click at [224, 277] on label "0.26" at bounding box center [229, 274] width 52 height 11
click at [229, 277] on input "0.26" at bounding box center [231, 277] width 4 height 4
radio input "true"
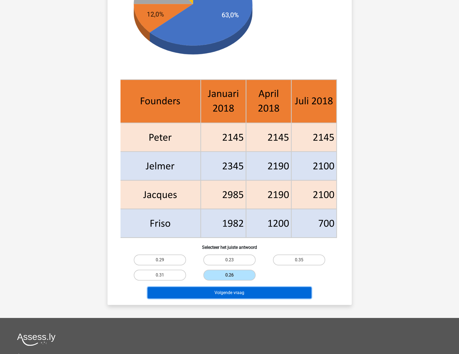
click at [210, 296] on button "Volgende vraag" at bounding box center [230, 292] width 164 height 11
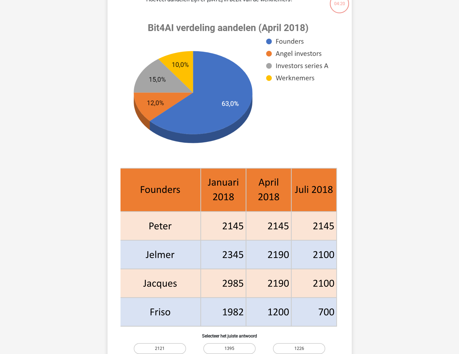
scroll to position [27, 0]
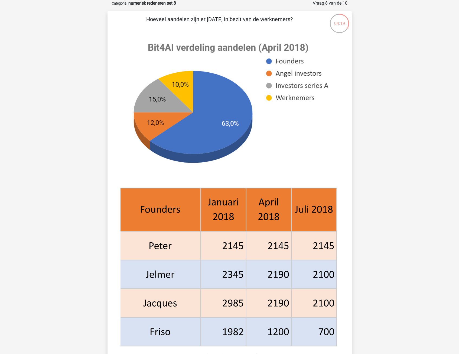
drag, startPoint x: 175, startPoint y: 22, endPoint x: 217, endPoint y: 24, distance: 42.3
click at [217, 24] on p "Hoeveel aandelen zijn er [DATE] in bezit van de werknemers?" at bounding box center [219, 23] width 207 height 16
drag, startPoint x: 217, startPoint y: 24, endPoint x: 216, endPoint y: 39, distance: 14.9
click at [216, 37] on image at bounding box center [227, 110] width 215 height 148
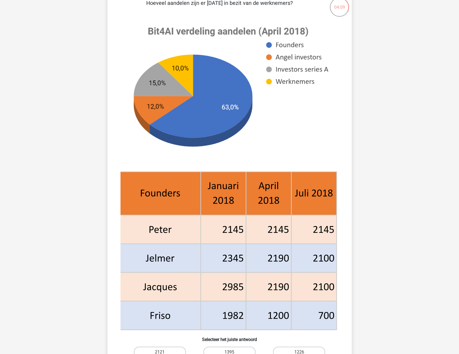
scroll to position [108, 0]
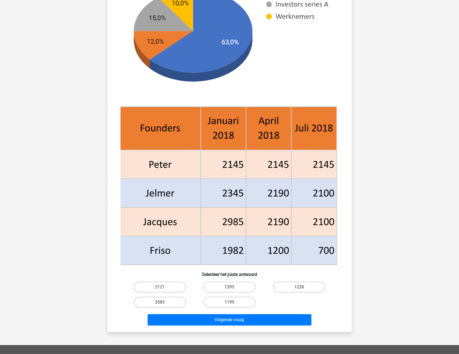
click at [298, 287] on label "1226" at bounding box center [299, 286] width 52 height 11
click at [299, 287] on input "1226" at bounding box center [301, 289] width 4 height 4
radio input "true"
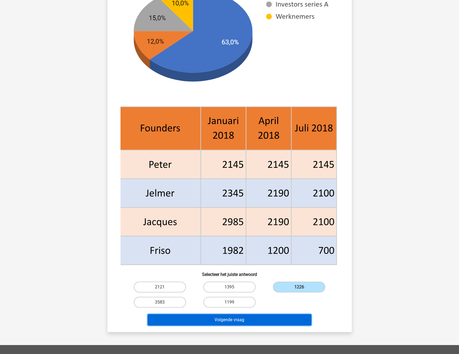
click at [261, 319] on button "Volgende vraag" at bounding box center [230, 319] width 164 height 11
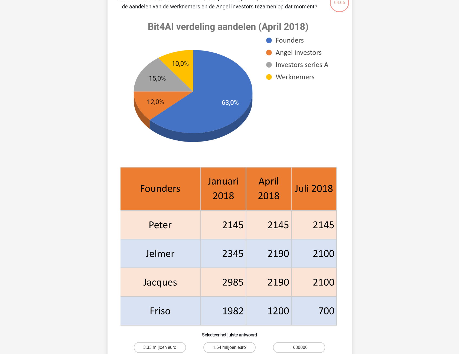
scroll to position [27, 0]
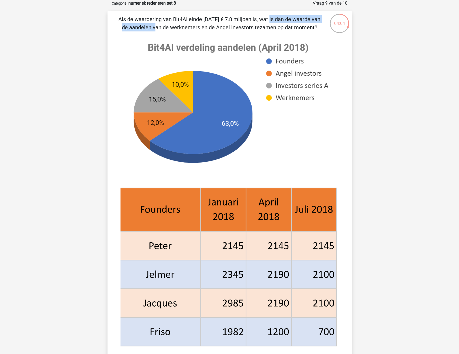
drag, startPoint x: 164, startPoint y: 19, endPoint x: 243, endPoint y: 23, distance: 79.1
click at [243, 23] on p "Als de waardering van Bit4AI einde [DATE] € 7.8 miljoen is, wat is dan de waard…" at bounding box center [219, 23] width 207 height 16
drag, startPoint x: 243, startPoint y: 23, endPoint x: 228, endPoint y: 24, distance: 14.2
click at [228, 24] on p "Als de waardering van Bit4AI einde [DATE] € 7.8 miljoen is, wat is dan de waard…" at bounding box center [219, 23] width 207 height 16
drag, startPoint x: 200, startPoint y: 20, endPoint x: 228, endPoint y: 20, distance: 28.7
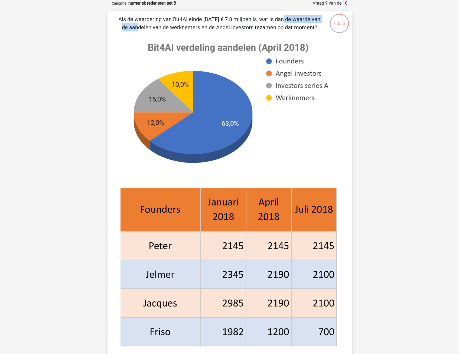
click at [228, 20] on p "Als de waardering van Bit4AI einde [DATE] € 7.8 miljoen is, wat is dan de waard…" at bounding box center [219, 23] width 207 height 16
drag, startPoint x: 186, startPoint y: 19, endPoint x: 300, endPoint y: 19, distance: 114.2
click at [300, 19] on p "Als de waardering van Bit4AI einde [DATE] € 7.8 miljoen is, wat is dan de waard…" at bounding box center [219, 23] width 207 height 16
drag, startPoint x: 300, startPoint y: 19, endPoint x: 294, endPoint y: 20, distance: 6.3
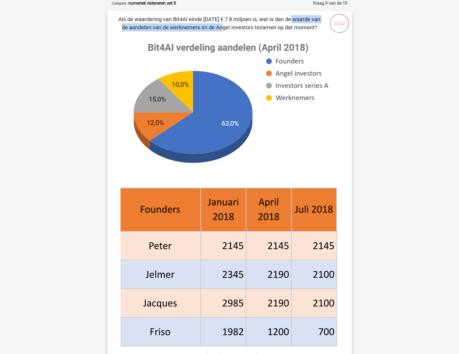
click at [296, 20] on p "Als de waardering van Bit4AI einde [DATE] € 7.8 miljoen is, wat is dan de waard…" at bounding box center [219, 23] width 207 height 16
drag, startPoint x: 161, startPoint y: 27, endPoint x: 266, endPoint y: 27, distance: 105.3
click at [266, 27] on p "Als de waardering van Bit4AI einde [DATE] € 7.8 miljoen is, wat is dan de waard…" at bounding box center [219, 23] width 207 height 16
drag, startPoint x: 266, startPoint y: 27, endPoint x: 246, endPoint y: 36, distance: 22.2
click at [246, 36] on image at bounding box center [227, 110] width 215 height 148
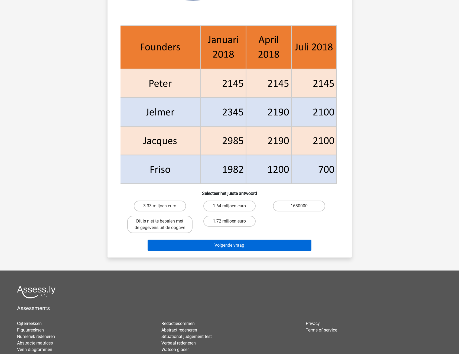
scroll to position [189, 0]
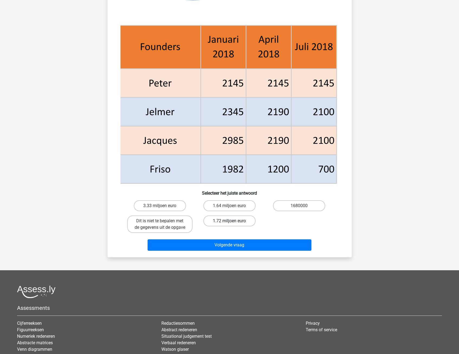
click at [217, 220] on label "1.72 miljoen euro" at bounding box center [229, 220] width 52 height 11
click at [229, 221] on input "1.72 miljoen euro" at bounding box center [231, 223] width 4 height 4
radio input "true"
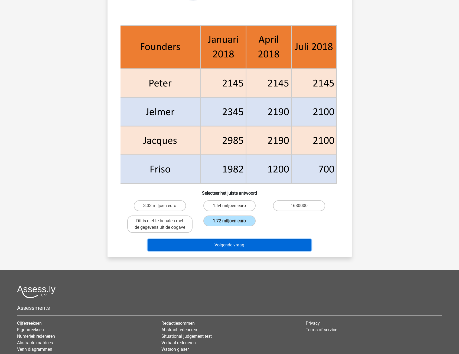
click at [211, 249] on button "Volgende vraag" at bounding box center [230, 244] width 164 height 11
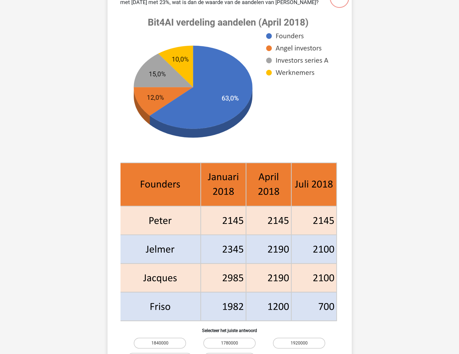
scroll to position [27, 0]
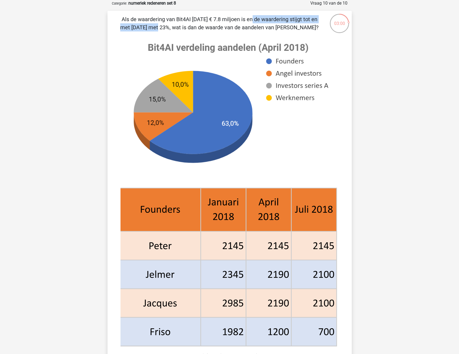
drag, startPoint x: 142, startPoint y: 22, endPoint x: 243, endPoint y: 23, distance: 100.2
click at [243, 23] on p "Als de waardering van Bit4AI [DATE] € 7.8 miljoen is en de waardering stijgt to…" at bounding box center [219, 23] width 207 height 16
drag, startPoint x: 202, startPoint y: 18, endPoint x: 264, endPoint y: 19, distance: 61.7
click at [264, 19] on p "Als de waardering van Bit4AI [DATE] € 7.8 miljoen is en de waardering stijgt to…" at bounding box center [219, 23] width 207 height 16
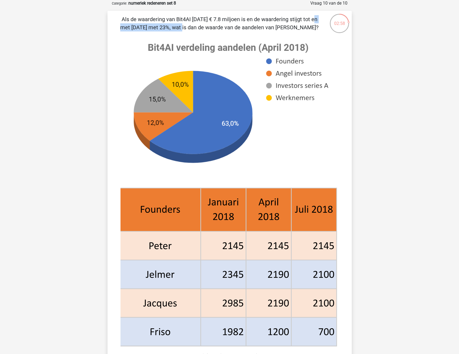
drag, startPoint x: 264, startPoint y: 19, endPoint x: 217, endPoint y: 23, distance: 47.0
click at [234, 22] on p "Als de waardering van Bit4AI [DATE] € 7.8 miljoen is en de waardering stijgt to…" at bounding box center [219, 23] width 207 height 16
drag, startPoint x: 145, startPoint y: 28, endPoint x: 239, endPoint y: 29, distance: 93.9
click at [239, 29] on p "Als de waardering van Bit4AI [DATE] € 7.8 miljoen is en de waardering stijgt to…" at bounding box center [219, 23] width 207 height 16
drag, startPoint x: 239, startPoint y: 29, endPoint x: 236, endPoint y: 35, distance: 7.3
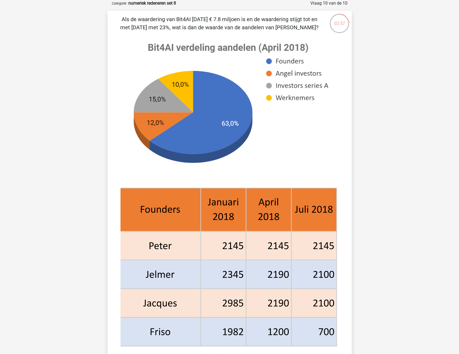
click at [236, 35] on div "Als de waardering van Bit4AI april 2018 € 7.8 miljoen is en de waardering stijg…" at bounding box center [230, 215] width 240 height 400
drag, startPoint x: 167, startPoint y: 20, endPoint x: 285, endPoint y: 16, distance: 118.1
click at [285, 16] on p "Als de waardering van Bit4AI [DATE] € 7.8 miljoen is en de waardering stijgt to…" at bounding box center [219, 23] width 207 height 16
drag, startPoint x: 285, startPoint y: 16, endPoint x: 268, endPoint y: 20, distance: 17.2
click at [268, 20] on p "Als de waardering van Bit4AI [DATE] € 7.8 miljoen is en de waardering stijgt to…" at bounding box center [219, 23] width 207 height 16
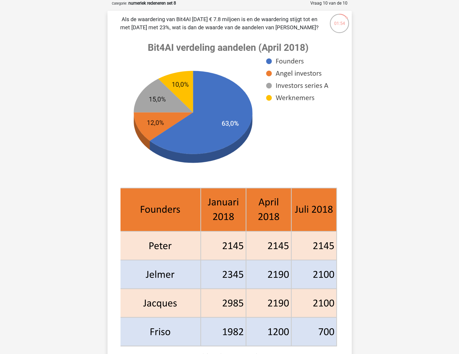
drag, startPoint x: 149, startPoint y: 27, endPoint x: 265, endPoint y: 27, distance: 116.7
click at [265, 27] on p "Als de waardering van Bit4AI [DATE] € 7.8 miljoen is en de waardering stijgt to…" at bounding box center [219, 23] width 207 height 16
drag, startPoint x: 265, startPoint y: 27, endPoint x: 234, endPoint y: 38, distance: 33.0
click at [242, 32] on div "Als de waardering van Bit4AI april 2018 € 7.8 miljoen is en de waardering stijg…" at bounding box center [230, 215] width 240 height 400
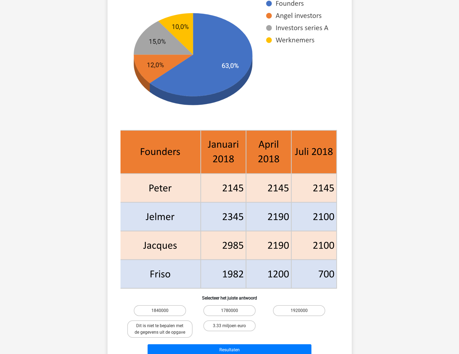
scroll to position [108, 0]
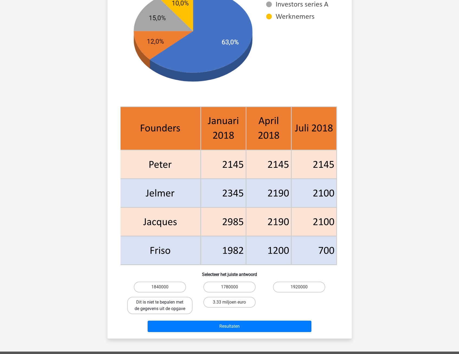
click at [162, 305] on label "Dit is niet te bepalen met de gegevens uit de opgave" at bounding box center [159, 304] width 65 height 17
click at [162, 305] on input "Dit is niet te bepalen met de gegevens uit de opgave" at bounding box center [162, 304] width 4 height 4
radio input "true"
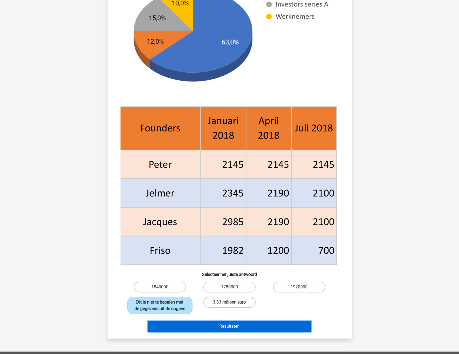
click at [163, 326] on button "Resultaten" at bounding box center [230, 325] width 164 height 11
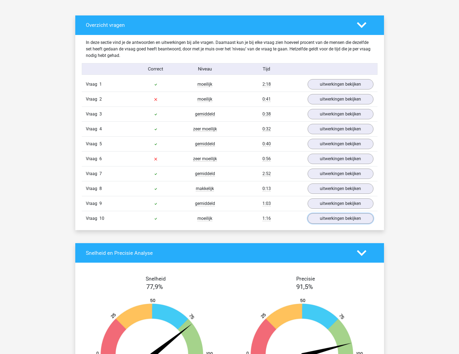
scroll to position [325, 0]
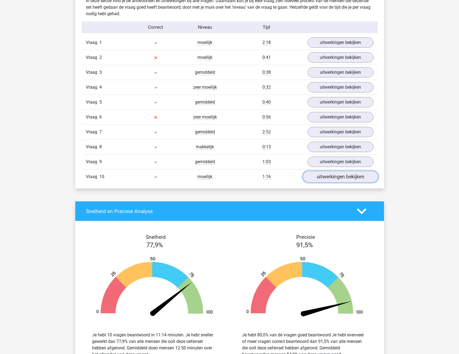
click at [329, 176] on link "uitwerkingen bekijken" at bounding box center [340, 177] width 76 height 12
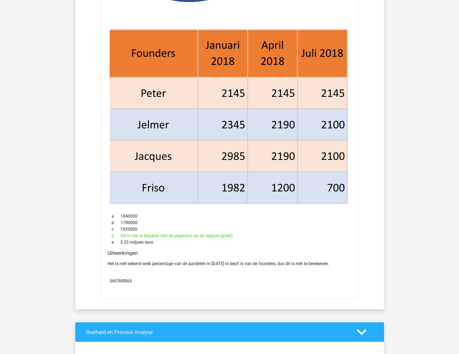
scroll to position [677, 0]
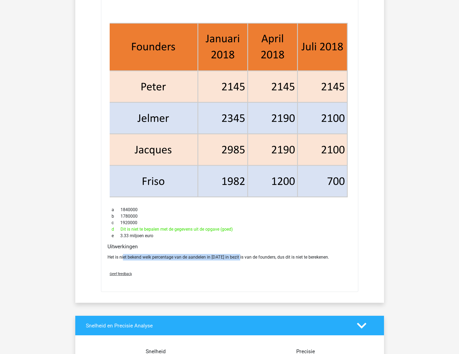
drag, startPoint x: 124, startPoint y: 259, endPoint x: 243, endPoint y: 257, distance: 118.8
click at [243, 257] on p "Het is niet bekend welk percentage van de aandelen in [DATE] in bezit is van de…" at bounding box center [229, 257] width 244 height 6
drag, startPoint x: 243, startPoint y: 257, endPoint x: 232, endPoint y: 271, distance: 17.4
click at [240, 272] on div "Geef feedback" at bounding box center [229, 274] width 249 height 14
drag, startPoint x: 162, startPoint y: 257, endPoint x: 302, endPoint y: 256, distance: 140.0
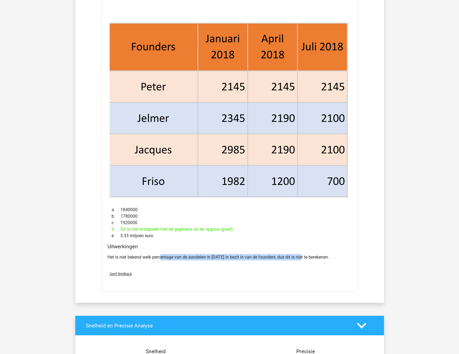
click at [302, 256] on p "Het is niet bekend welk percentage van de aandelen in [DATE] in bezit is van de…" at bounding box center [229, 257] width 244 height 6
drag, startPoint x: 302, startPoint y: 256, endPoint x: 290, endPoint y: 267, distance: 16.5
click at [296, 265] on div "Het is niet bekend welk percentage van de aandelen in [DATE] in bezit is van de…" at bounding box center [229, 258] width 244 height 15
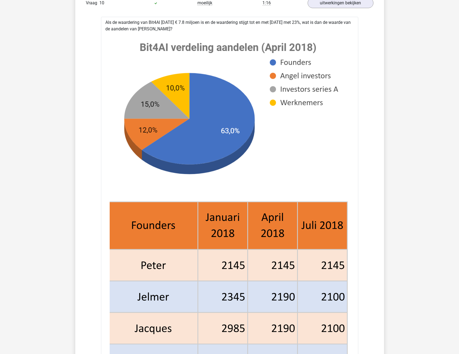
scroll to position [487, 0]
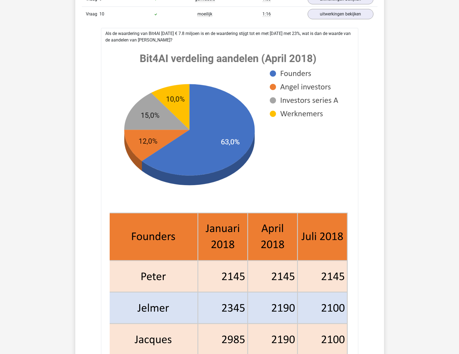
click at [284, 198] on image at bounding box center [228, 126] width 237 height 162
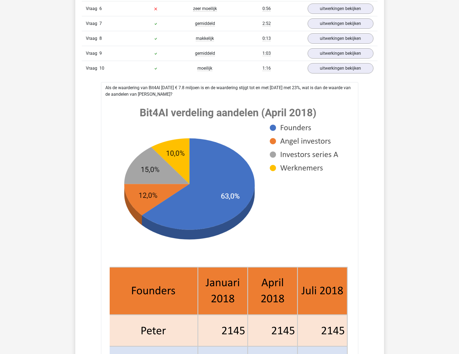
scroll to position [406, 0]
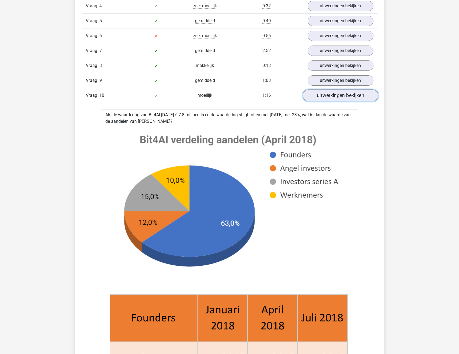
click at [342, 96] on link "uitwerkingen bekijken" at bounding box center [340, 96] width 76 height 12
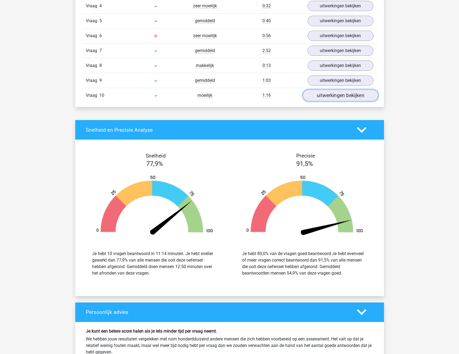
click at [342, 96] on link "uitwerkingen bekijken" at bounding box center [340, 96] width 76 height 12
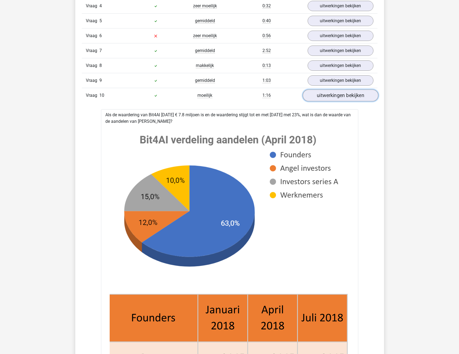
click at [340, 97] on link "uitwerkingen bekijken" at bounding box center [340, 96] width 76 height 12
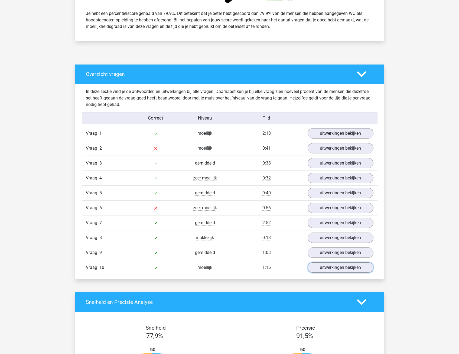
scroll to position [217, 0]
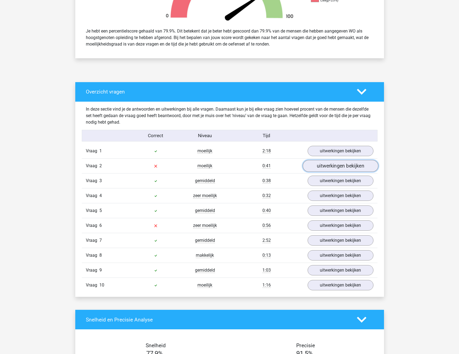
click at [322, 164] on link "uitwerkingen bekijken" at bounding box center [340, 166] width 76 height 12
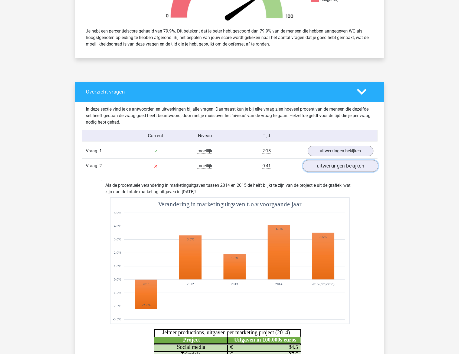
click at [322, 168] on link "uitwerkingen bekijken" at bounding box center [340, 166] width 76 height 12
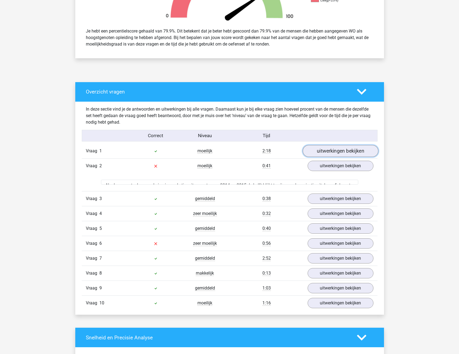
click at [322, 154] on link "uitwerkingen bekijken" at bounding box center [340, 151] width 76 height 12
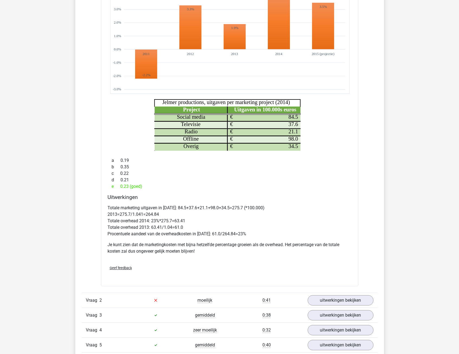
scroll to position [433, 0]
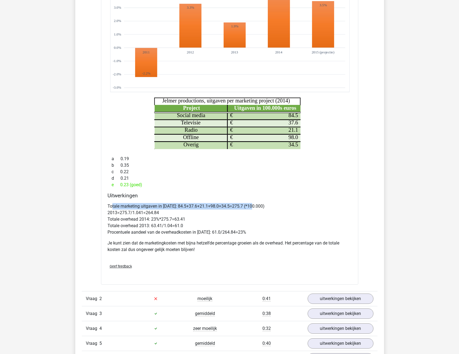
drag, startPoint x: 113, startPoint y: 206, endPoint x: 252, endPoint y: 204, distance: 139.4
click at [252, 204] on p "Totale marketing uitgaven in [DATE]: 84.5+37.6+21.1+98.0+34.5=275.7 (*100.000) …" at bounding box center [229, 219] width 244 height 32
drag, startPoint x: 252, startPoint y: 204, endPoint x: 244, endPoint y: 215, distance: 14.1
click at [244, 215] on p "Totale marketing uitgaven in [DATE]: 84.5+37.6+21.1+98.0+34.5=275.7 (*100.000) …" at bounding box center [229, 219] width 244 height 32
drag, startPoint x: 111, startPoint y: 213, endPoint x: 164, endPoint y: 211, distance: 52.5
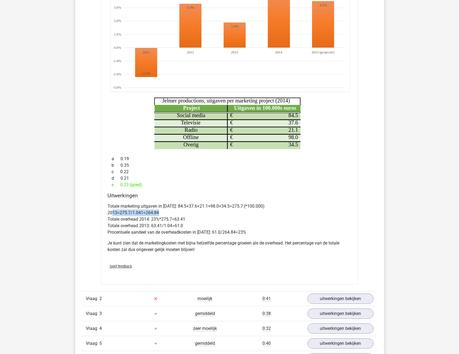
click at [164, 211] on p "Totale marketing uitgaven in [DATE]: 84.5+37.6+21.1+98.0+34.5=275.7 (*100.000) …" at bounding box center [229, 219] width 244 height 32
drag, startPoint x: 164, startPoint y: 211, endPoint x: 166, endPoint y: 239, distance: 27.4
click at [166, 239] on div "Totale marketing uitgaven in [DATE]: 84.5+37.6+21.1+98.0+34.5=275.7 (*100.000) …" at bounding box center [229, 230] width 244 height 58
drag, startPoint x: 116, startPoint y: 219, endPoint x: 179, endPoint y: 218, distance: 63.1
click at [179, 218] on p "Totale marketing uitgaven in [DATE]: 84.5+37.6+21.1+98.0+34.5=275.7 (*100.000) …" at bounding box center [229, 219] width 244 height 32
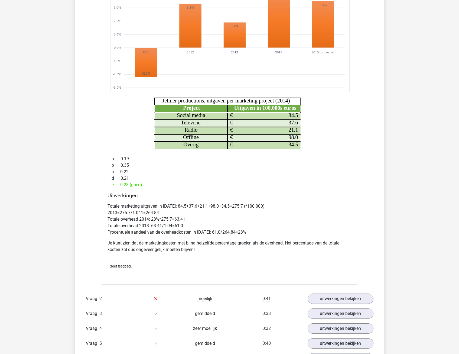
drag, startPoint x: 179, startPoint y: 218, endPoint x: 180, endPoint y: 238, distance: 19.8
click at [180, 238] on div "Totale marketing uitgaven in [DATE]: 84.5+37.6+21.1+98.0+34.5=275.7 (*100.000) …" at bounding box center [229, 230] width 244 height 58
drag, startPoint x: 116, startPoint y: 224, endPoint x: 188, endPoint y: 223, distance: 71.5
click at [188, 223] on p "Totale marketing uitgaven in [DATE]: 84.5+37.6+21.1+98.0+34.5=275.7 (*100.000) …" at bounding box center [229, 219] width 244 height 32
drag, startPoint x: 188, startPoint y: 223, endPoint x: 183, endPoint y: 238, distance: 16.4
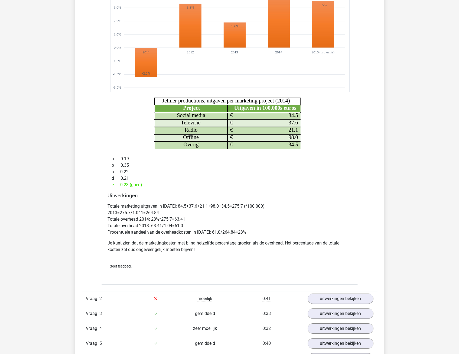
click at [183, 238] on div "Totale marketing uitgaven in [DATE]: 84.5+37.6+21.1+98.0+34.5=275.7 (*100.000) …" at bounding box center [229, 230] width 244 height 58
drag, startPoint x: 127, startPoint y: 229, endPoint x: 244, endPoint y: 232, distance: 117.3
click at [244, 232] on p "Totale marketing uitgaven in [DATE]: 84.5+37.6+21.1+98.0+34.5=275.7 (*100.000) …" at bounding box center [229, 219] width 244 height 32
drag, startPoint x: 244, startPoint y: 232, endPoint x: 229, endPoint y: 247, distance: 20.9
click at [237, 247] on p "Je kunt zien dat de marketingkosten met bijna hetzelfde percentage groeien als …" at bounding box center [229, 246] width 244 height 13
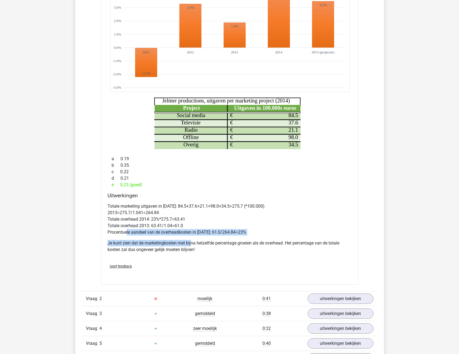
drag, startPoint x: 126, startPoint y: 232, endPoint x: 191, endPoint y: 245, distance: 65.9
click at [191, 245] on div "Totale marketing uitgaven in [DATE]: 84.5+37.6+21.1+98.0+34.5=275.7 (*100.000) …" at bounding box center [229, 230] width 244 height 58
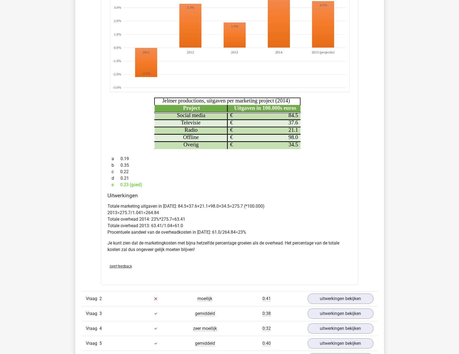
drag, startPoint x: 191, startPoint y: 245, endPoint x: 186, endPoint y: 257, distance: 13.5
click at [186, 257] on div "Totale marketing uitgaven in [DATE]: 84.5+37.6+21.1+98.0+34.5=275.7 (*100.000) …" at bounding box center [229, 230] width 244 height 58
drag, startPoint x: 120, startPoint y: 244, endPoint x: 336, endPoint y: 244, distance: 215.7
click at [336, 244] on p "Je kunt zien dat de marketingkosten met bijna hetzelfde percentage groeien als …" at bounding box center [229, 246] width 244 height 13
drag, startPoint x: 148, startPoint y: 253, endPoint x: 184, endPoint y: 253, distance: 36.8
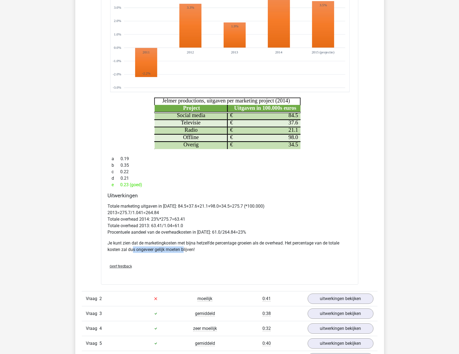
click at [184, 253] on div "Totale marketing uitgaven in [DATE]: 84.5+37.6+21.1+98.0+34.5=275.7 (*100.000) …" at bounding box center [229, 230] width 244 height 58
drag, startPoint x: 184, startPoint y: 253, endPoint x: 185, endPoint y: 258, distance: 5.5
click at [185, 259] on div "Totale marketing uitgaven in [DATE]: 84.5+37.6+21.1+98.0+34.5=275.7 (*100.000) …" at bounding box center [229, 230] width 244 height 58
drag, startPoint x: 156, startPoint y: 241, endPoint x: 257, endPoint y: 243, distance: 101.3
click at [257, 243] on p "Je kunt zien dat de marketingkosten met bijna hetzelfde percentage groeien als …" at bounding box center [229, 246] width 244 height 13
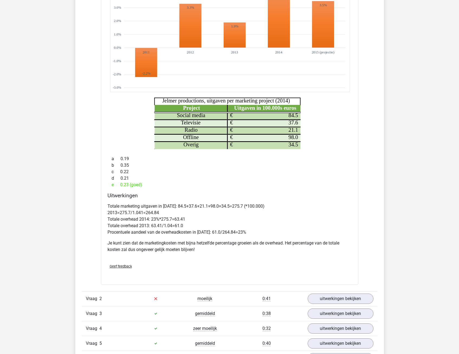
drag, startPoint x: 257, startPoint y: 243, endPoint x: 254, endPoint y: 246, distance: 4.0
click at [254, 246] on p "Je kunt zien dat de marketingkosten met bijna hetzelfde percentage groeien als …" at bounding box center [229, 246] width 244 height 13
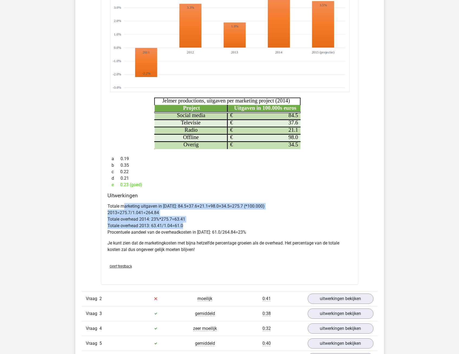
drag, startPoint x: 123, startPoint y: 206, endPoint x: 205, endPoint y: 223, distance: 84.4
click at [205, 223] on p "Totale marketing uitgaven in [DATE]: 84.5+37.6+21.1+98.0+34.5=275.7 (*100.000) …" at bounding box center [229, 219] width 244 height 32
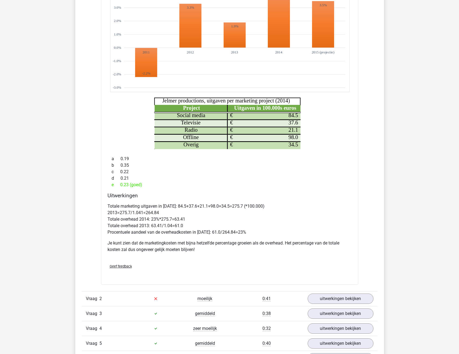
drag, startPoint x: 205, startPoint y: 223, endPoint x: 198, endPoint y: 242, distance: 20.7
click at [199, 243] on p "Je kunt zien dat de marketingkosten met bijna hetzelfde percentage groeien als …" at bounding box center [229, 246] width 244 height 13
drag, startPoint x: 121, startPoint y: 218, endPoint x: 177, endPoint y: 218, distance: 55.5
click at [177, 218] on p "Totale marketing uitgaven in [DATE]: 84.5+37.6+21.1+98.0+34.5=275.7 (*100.000) …" at bounding box center [229, 219] width 244 height 32
click at [159, 212] on p "Totale marketing uitgaven in [DATE]: 84.5+37.6+21.1+98.0+34.5=275.7 (*100.000) …" at bounding box center [229, 219] width 244 height 32
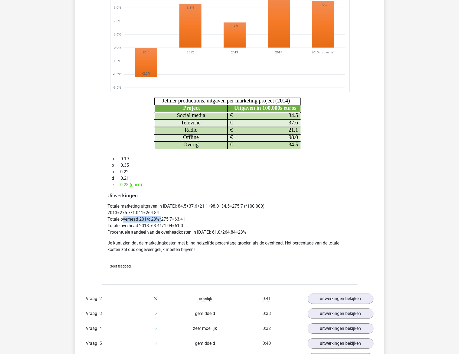
drag, startPoint x: 123, startPoint y: 219, endPoint x: 161, endPoint y: 219, distance: 37.6
click at [161, 219] on p "Totale marketing uitgaven in [DATE]: 84.5+37.6+21.1+98.0+34.5=275.7 (*100.000) …" at bounding box center [229, 219] width 244 height 32
drag, startPoint x: 161, startPoint y: 219, endPoint x: 161, endPoint y: 224, distance: 4.6
click at [161, 224] on p "Totale marketing uitgaven in [DATE]: 84.5+37.6+21.1+98.0+34.5=275.7 (*100.000) …" at bounding box center [229, 219] width 244 height 32
drag, startPoint x: 133, startPoint y: 219, endPoint x: 192, endPoint y: 217, distance: 59.0
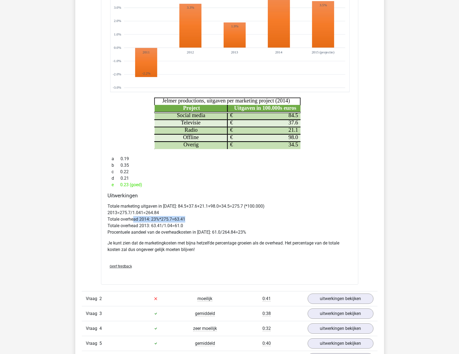
click at [192, 217] on p "Totale marketing uitgaven in [DATE]: 84.5+37.6+21.1+98.0+34.5=275.7 (*100.000) …" at bounding box center [229, 219] width 244 height 32
drag, startPoint x: 192, startPoint y: 217, endPoint x: 182, endPoint y: 226, distance: 13.8
click at [185, 228] on p "Totale marketing uitgaven in [DATE]: 84.5+37.6+21.1+98.0+34.5=275.7 (*100.000) …" at bounding box center [229, 219] width 244 height 32
drag, startPoint x: 168, startPoint y: 204, endPoint x: 249, endPoint y: 204, distance: 81.8
click at [249, 204] on p "Totale marketing uitgaven in [DATE]: 84.5+37.6+21.1+98.0+34.5=275.7 (*100.000) …" at bounding box center [229, 219] width 244 height 32
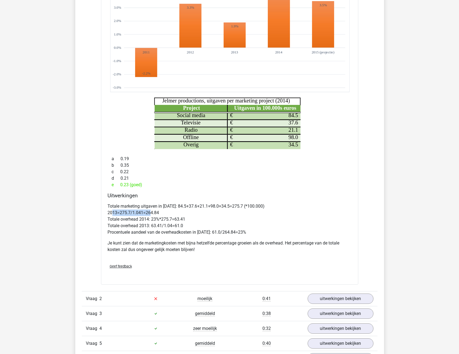
drag, startPoint x: 112, startPoint y: 212, endPoint x: 150, endPoint y: 212, distance: 37.6
click at [150, 212] on p "Totale marketing uitgaven in [DATE]: 84.5+37.6+21.1+98.0+34.5=275.7 (*100.000) …" at bounding box center [229, 219] width 244 height 32
drag, startPoint x: 150, startPoint y: 212, endPoint x: 141, endPoint y: 221, distance: 12.3
click at [146, 221] on p "Totale marketing uitgaven in [DATE]: 84.5+37.6+21.1+98.0+34.5=275.7 (*100.000) …" at bounding box center [229, 219] width 244 height 32
drag, startPoint x: 113, startPoint y: 219, endPoint x: 179, endPoint y: 217, distance: 66.1
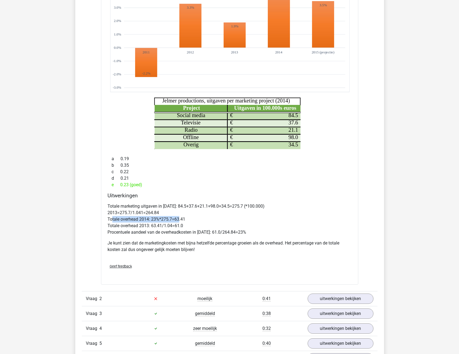
click at [179, 217] on p "Totale marketing uitgaven in [DATE]: 84.5+37.6+21.1+98.0+34.5=275.7 (*100.000) …" at bounding box center [229, 219] width 244 height 32
drag, startPoint x: 179, startPoint y: 217, endPoint x: 179, endPoint y: 228, distance: 10.6
click at [181, 228] on p "Totale marketing uitgaven in [DATE]: 84.5+37.6+21.1+98.0+34.5=275.7 (*100.000) …" at bounding box center [229, 219] width 244 height 32
drag, startPoint x: 118, startPoint y: 224, endPoint x: 193, endPoint y: 223, distance: 75.0
click at [193, 223] on p "Totale marketing uitgaven in [DATE]: 84.5+37.6+21.1+98.0+34.5=275.7 (*100.000) …" at bounding box center [229, 219] width 244 height 32
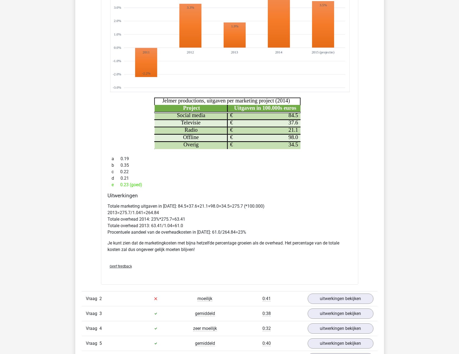
drag, startPoint x: 193, startPoint y: 223, endPoint x: 196, endPoint y: 233, distance: 10.4
click at [196, 233] on p "Totale marketing uitgaven in [DATE]: 84.5+37.6+21.1+98.0+34.5=275.7 (*100.000) …" at bounding box center [229, 219] width 244 height 32
drag, startPoint x: 176, startPoint y: 233, endPoint x: 229, endPoint y: 233, distance: 53.3
click at [229, 233] on p "Totale marketing uitgaven in [DATE]: 84.5+37.6+21.1+98.0+34.5=275.7 (*100.000) …" at bounding box center [229, 219] width 244 height 32
drag, startPoint x: 229, startPoint y: 233, endPoint x: 228, endPoint y: 239, distance: 6.8
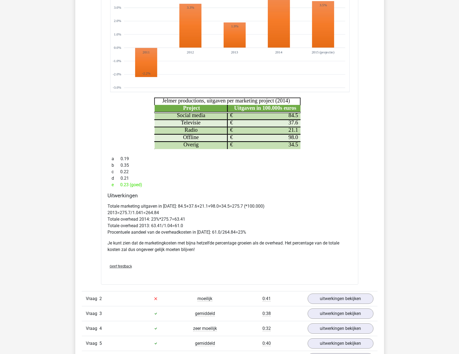
click at [228, 239] on div "Totale marketing uitgaven in [DATE]: 84.5+37.6+21.1+98.0+34.5=275.7 (*100.000) …" at bounding box center [229, 230] width 244 height 58
drag, startPoint x: 127, startPoint y: 226, endPoint x: 189, endPoint y: 223, distance: 62.6
click at [189, 223] on p "Totale marketing uitgaven in [DATE]: 84.5+37.6+21.1+98.0+34.5=275.7 (*100.000) …" at bounding box center [229, 219] width 244 height 32
drag, startPoint x: 189, startPoint y: 223, endPoint x: 195, endPoint y: 236, distance: 14.6
click at [194, 237] on div "Totale marketing uitgaven in [DATE]: 84.5+37.6+21.1+98.0+34.5=275.7 (*100.000) …" at bounding box center [229, 230] width 244 height 58
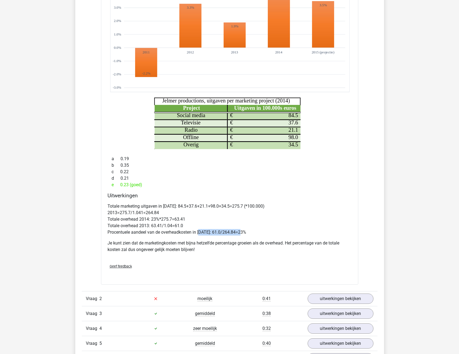
drag, startPoint x: 201, startPoint y: 231, endPoint x: 247, endPoint y: 230, distance: 46.6
click at [247, 230] on p "Totale marketing uitgaven in [DATE]: 84.5+37.6+21.1+98.0+34.5=275.7 (*100.000) …" at bounding box center [229, 219] width 244 height 32
drag, startPoint x: 247, startPoint y: 230, endPoint x: 247, endPoint y: 234, distance: 4.3
click at [247, 234] on p "Totale marketing uitgaven in [DATE]: 84.5+37.6+21.1+98.0+34.5=275.7 (*100.000) …" at bounding box center [229, 219] width 244 height 32
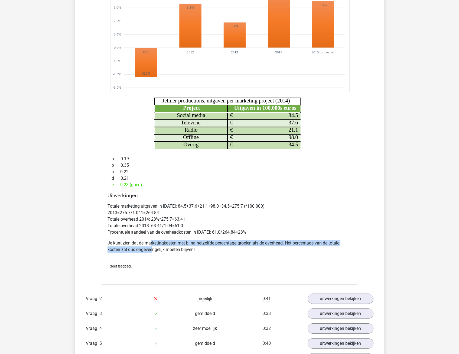
drag, startPoint x: 152, startPoint y: 244, endPoint x: 153, endPoint y: 248, distance: 3.6
click at [153, 248] on p "Je kunt zien dat de marketingkosten met bijna hetzelfde percentage groeien als …" at bounding box center [229, 246] width 244 height 13
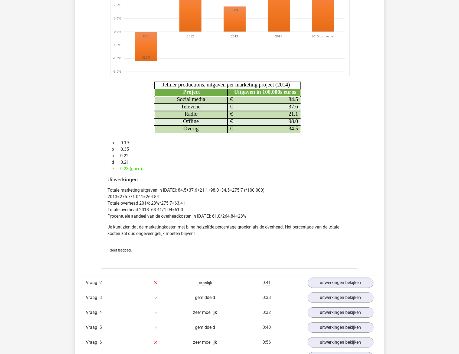
scroll to position [460, 0]
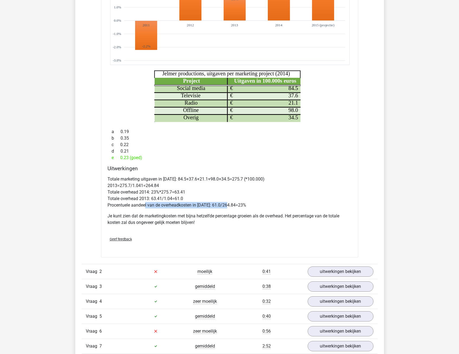
drag, startPoint x: 160, startPoint y: 202, endPoint x: 228, endPoint y: 203, distance: 68.2
click at [228, 203] on p "Totale marketing uitgaven in [DATE]: 84.5+37.6+21.1+98.0+34.5=275.7 (*100.000) …" at bounding box center [229, 192] width 244 height 32
click at [203, 210] on div "Totale marketing uitgaven in [DATE]: 84.5+37.6+21.1+98.0+34.5=275.7 (*100.000) …" at bounding box center [229, 203] width 244 height 58
click at [209, 151] on div "d 0.21" at bounding box center [229, 151] width 244 height 6
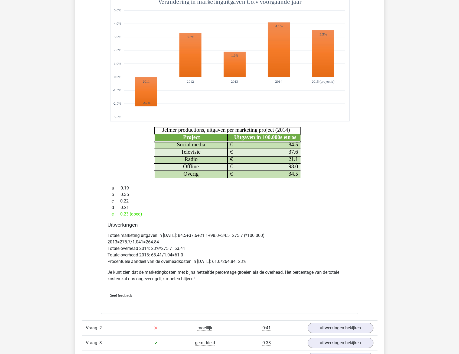
scroll to position [271, 0]
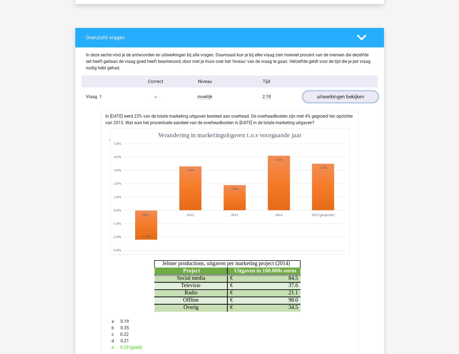
click at [328, 98] on link "uitwerkingen bekijken" at bounding box center [340, 97] width 76 height 12
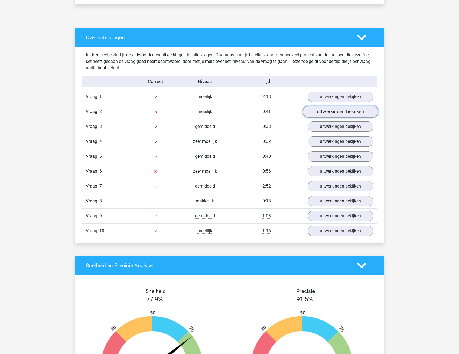
click at [327, 113] on link "uitwerkingen bekijken" at bounding box center [340, 112] width 76 height 12
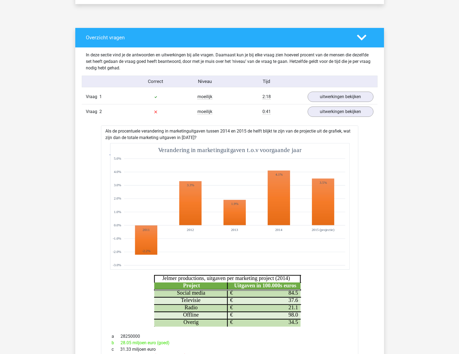
drag, startPoint x: 126, startPoint y: 132, endPoint x: 205, endPoint y: 135, distance: 79.4
click at [205, 135] on div "Als de procentuele verandering in marketinguitgaven tussen 2014 en 2015 de helf…" at bounding box center [229, 280] width 257 height 310
drag, startPoint x: 205, startPoint y: 135, endPoint x: 205, endPoint y: 139, distance: 3.5
click at [205, 139] on div "Als de procentuele verandering in marketinguitgaven tussen 2014 en 2015 de helf…" at bounding box center [229, 280] width 257 height 310
drag, startPoint x: 199, startPoint y: 128, endPoint x: 199, endPoint y: 138, distance: 9.5
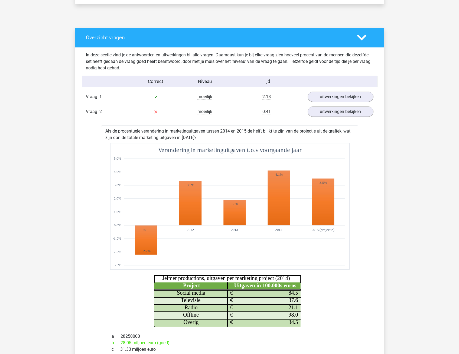
click at [199, 138] on div "Als de procentuele verandering in marketinguitgaven tussen 2014 en 2015 de helf…" at bounding box center [229, 280] width 257 height 310
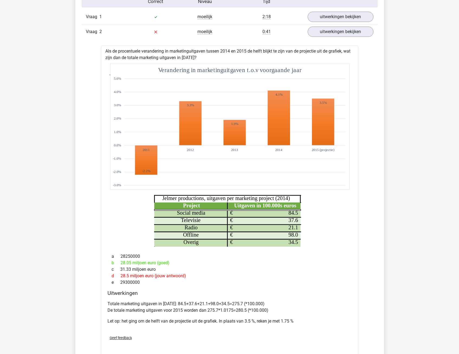
scroll to position [352, 0]
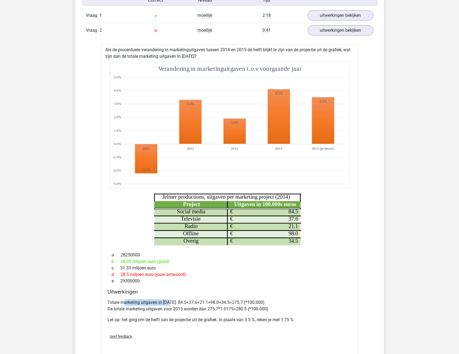
drag, startPoint x: 125, startPoint y: 302, endPoint x: 169, endPoint y: 304, distance: 43.6
click at [169, 304] on p "Totale marketing uitgaven in [DATE]: 84.5+37.6+21.1+98.0+34.5=275.7 (*100.000) …" at bounding box center [229, 305] width 244 height 13
drag, startPoint x: 169, startPoint y: 304, endPoint x: 168, endPoint y: 311, distance: 7.4
click at [168, 311] on p "Totale marketing uitgaven in [DATE]: 84.5+37.6+21.1+98.0+34.5=275.7 (*100.000) …" at bounding box center [229, 305] width 244 height 13
drag, startPoint x: 131, startPoint y: 303, endPoint x: 236, endPoint y: 302, distance: 104.8
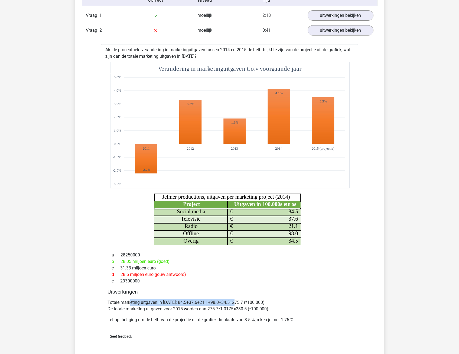
click at [236, 302] on p "Totale marketing uitgaven in [DATE]: 84.5+37.6+21.1+98.0+34.5=275.7 (*100.000) …" at bounding box center [229, 305] width 244 height 13
drag, startPoint x: 136, startPoint y: 308, endPoint x: 252, endPoint y: 308, distance: 115.6
click at [252, 308] on p "Totale marketing uitgaven in [DATE]: 84.5+37.6+21.1+98.0+34.5=275.7 (*100.000) …" at bounding box center [229, 305] width 244 height 13
drag, startPoint x: 252, startPoint y: 308, endPoint x: 240, endPoint y: 313, distance: 13.3
click at [245, 313] on div "Totale marketing uitgaven in [DATE]: 84.5+37.6+21.1+98.0+34.5=275.7 (*100.000) …" at bounding box center [229, 313] width 244 height 32
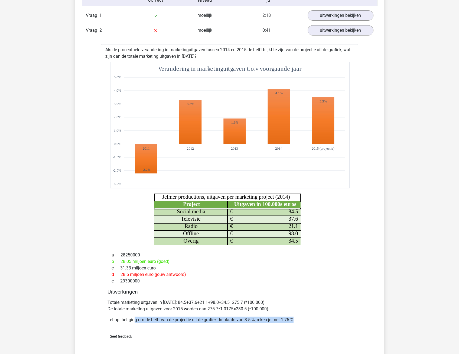
drag, startPoint x: 134, startPoint y: 318, endPoint x: 295, endPoint y: 318, distance: 160.5
click at [295, 318] on p "Let op: het ging om de helft van de projectie uit de grafiek. In plaats van 3.5…" at bounding box center [229, 319] width 244 height 6
drag, startPoint x: 295, startPoint y: 318, endPoint x: 262, endPoint y: 314, distance: 33.3
click at [262, 315] on div "Totale marketing uitgaven in [DATE]: 84.5+37.6+21.1+98.0+34.5=275.7 (*100.000) …" at bounding box center [229, 313] width 244 height 32
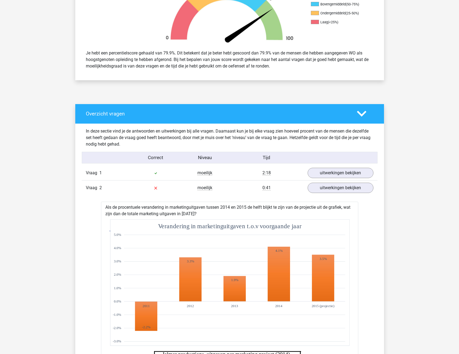
scroll to position [189, 0]
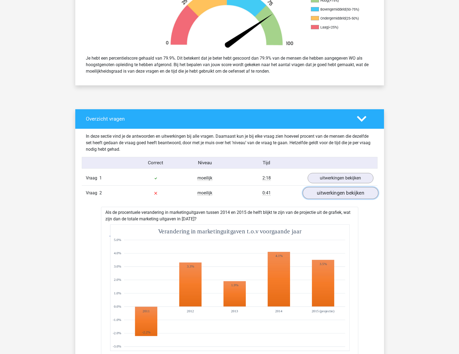
click at [332, 194] on link "uitwerkingen bekijken" at bounding box center [340, 193] width 76 height 12
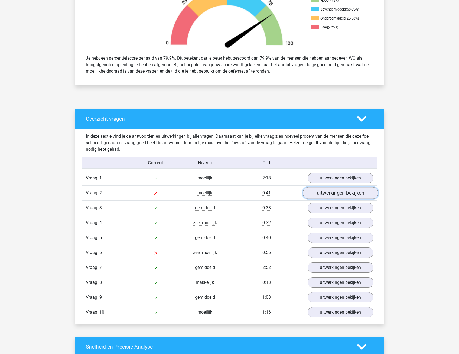
click at [329, 190] on link "uitwerkingen bekijken" at bounding box center [340, 193] width 76 height 12
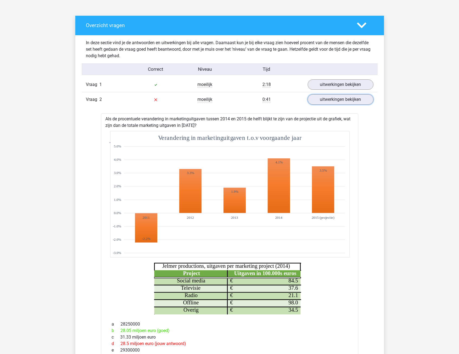
scroll to position [271, 0]
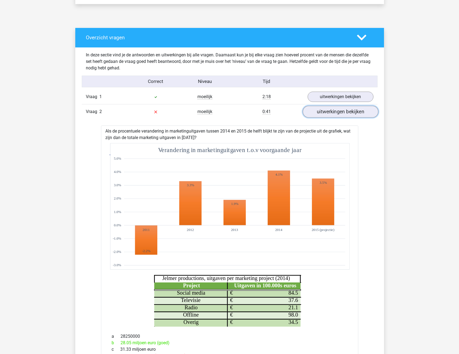
click at [345, 110] on link "uitwerkingen bekijken" at bounding box center [340, 112] width 76 height 12
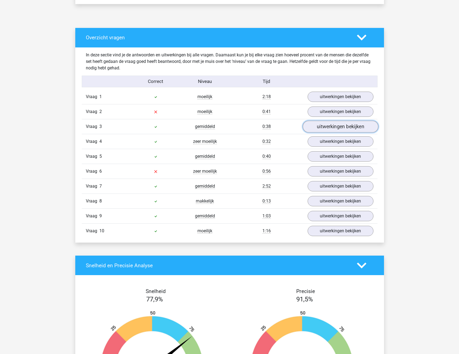
click at [341, 127] on link "uitwerkingen bekijken" at bounding box center [340, 127] width 76 height 12
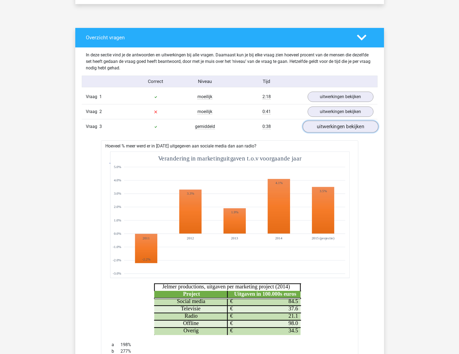
click at [341, 127] on link "uitwerkingen bekijken" at bounding box center [340, 127] width 76 height 12
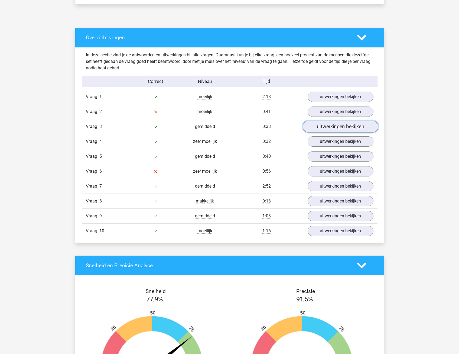
click at [341, 127] on link "uitwerkingen bekijken" at bounding box center [340, 127] width 76 height 12
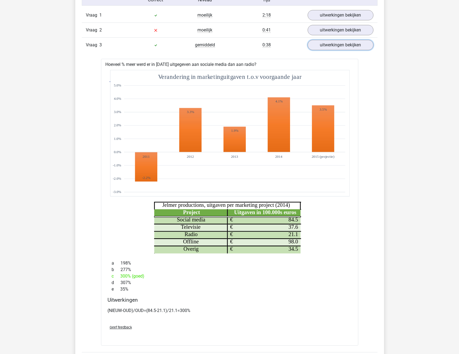
scroll to position [379, 0]
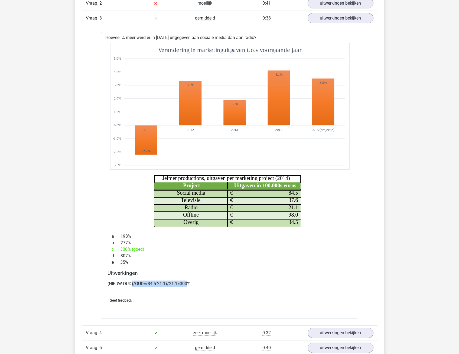
drag, startPoint x: 131, startPoint y: 283, endPoint x: 188, endPoint y: 284, distance: 57.4
click at [188, 284] on p "(NIEUW-OUD)/OUD=(84.5-21.1)/21.1=300%" at bounding box center [229, 283] width 244 height 6
drag, startPoint x: 188, startPoint y: 284, endPoint x: 184, endPoint y: 296, distance: 12.2
click at [184, 296] on div "Geef feedback" at bounding box center [229, 300] width 249 height 14
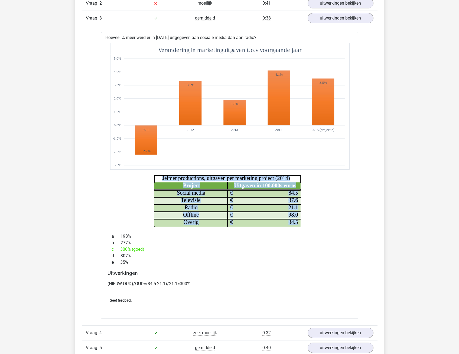
drag, startPoint x: 276, startPoint y: 190, endPoint x: 276, endPoint y: 210, distance: 19.5
click at [276, 210] on icon "Project Uitgaven in 100.000s euros Social media 84.5 € Televisie 37.6 € Radio 2…" at bounding box center [230, 134] width 240 height 183
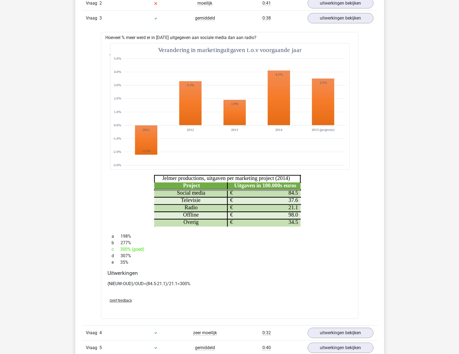
drag, startPoint x: 276, startPoint y: 210, endPoint x: 267, endPoint y: 241, distance: 32.5
click at [267, 241] on div "b 277%" at bounding box center [229, 242] width 244 height 6
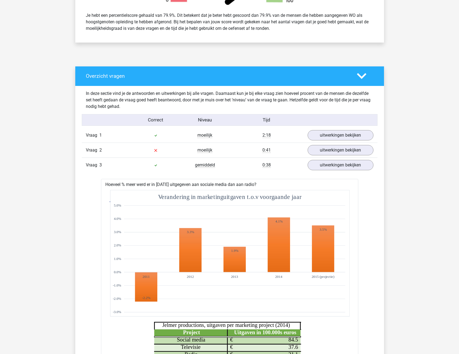
scroll to position [217, 0]
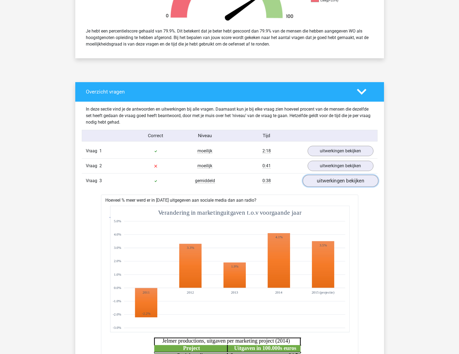
click at [315, 180] on link "uitwerkingen bekijken" at bounding box center [340, 181] width 76 height 12
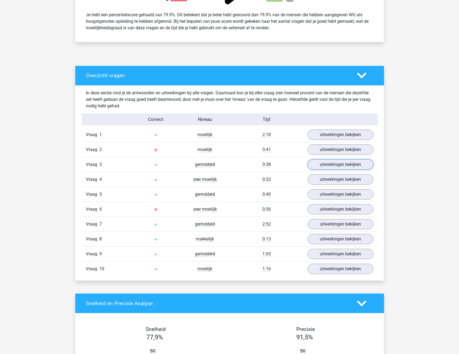
scroll to position [244, 0]
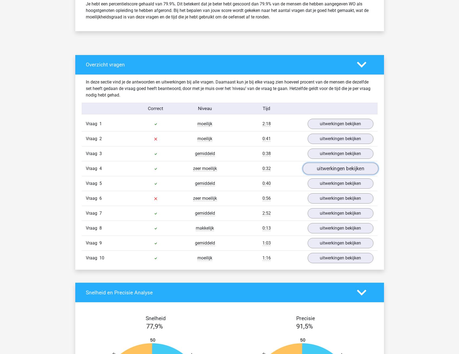
click at [318, 172] on link "uitwerkingen bekijken" at bounding box center [340, 169] width 76 height 12
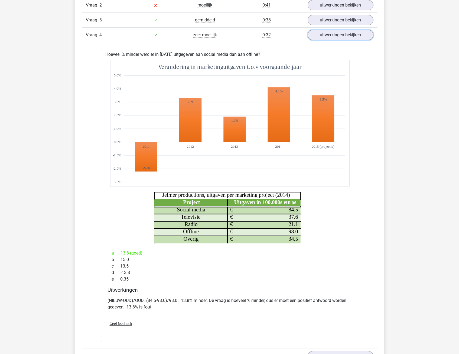
scroll to position [379, 0]
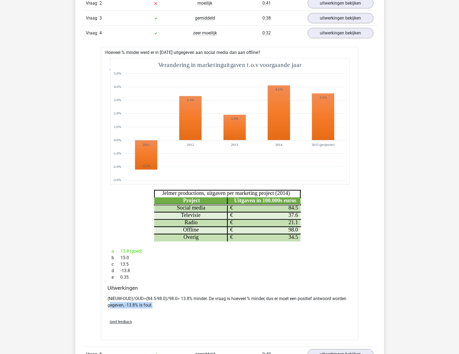
drag, startPoint x: 110, startPoint y: 306, endPoint x: 164, endPoint y: 306, distance: 54.4
click at [164, 306] on p "(NIEUW-OUD)/OUD=(84.5-98.0)/98.0= 13.8% minder. De vraag is hoeveel % minder, d…" at bounding box center [229, 301] width 244 height 13
drag, startPoint x: 164, startPoint y: 306, endPoint x: 165, endPoint y: 315, distance: 9.5
click at [164, 316] on div "Geef feedback" at bounding box center [229, 322] width 249 height 14
drag, startPoint x: 147, startPoint y: 299, endPoint x: 165, endPoint y: 299, distance: 17.6
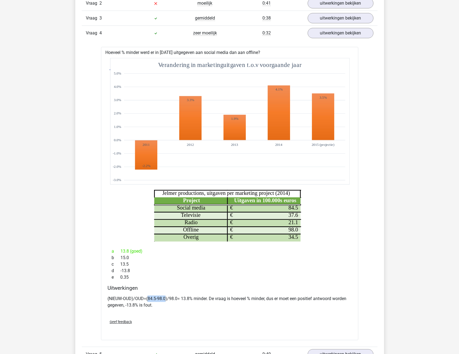
click at [165, 299] on p "(NIEUW-OUD)/OUD=(84.5-98.0)/98.0= 13.8% minder. De vraag is hoeveel % minder, d…" at bounding box center [229, 301] width 244 height 13
drag, startPoint x: 165, startPoint y: 299, endPoint x: 166, endPoint y: 316, distance: 16.9
click at [166, 316] on div "Geef feedback" at bounding box center [229, 322] width 249 height 14
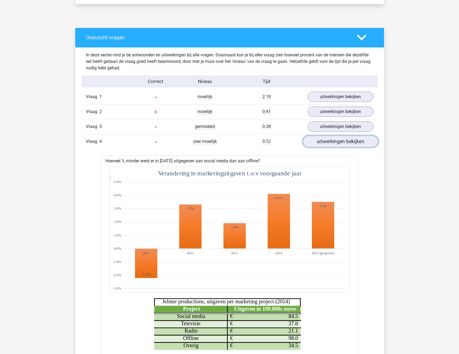
click at [334, 141] on link "uitwerkingen bekijken" at bounding box center [340, 142] width 76 height 12
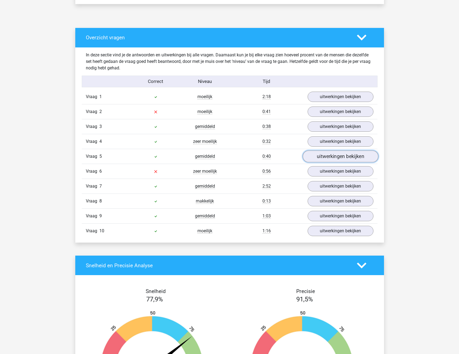
click at [323, 160] on link "uitwerkingen bekijken" at bounding box center [340, 157] width 76 height 12
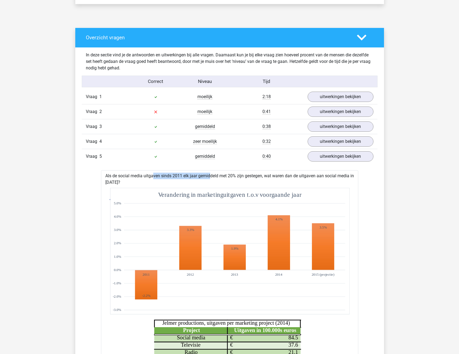
drag, startPoint x: 137, startPoint y: 173, endPoint x: 192, endPoint y: 174, distance: 54.7
click at [192, 174] on div "Als de social media uitgaven sinds 2011 elk jaar gemiddeld met 20% zijn gestege…" at bounding box center [229, 316] width 257 height 293
drag, startPoint x: 192, startPoint y: 174, endPoint x: 192, endPoint y: 181, distance: 7.3
click at [192, 181] on div "Als de social media uitgaven sinds 2011 elk jaar gemiddeld met 20% zijn gestege…" at bounding box center [229, 316] width 257 height 293
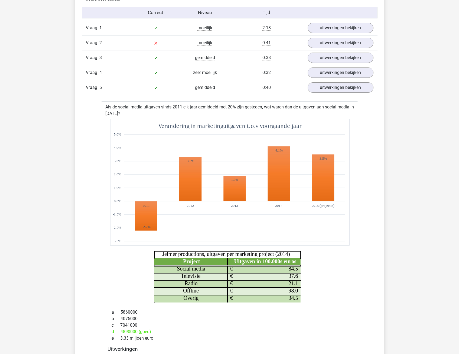
scroll to position [325, 0]
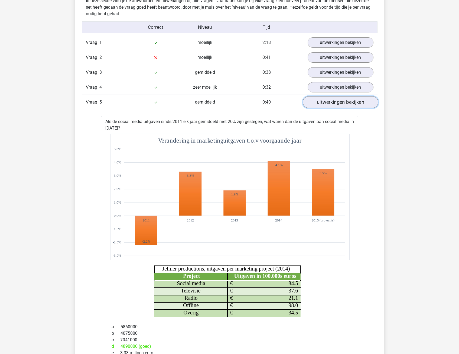
click at [332, 104] on link "uitwerkingen bekijken" at bounding box center [340, 102] width 76 height 12
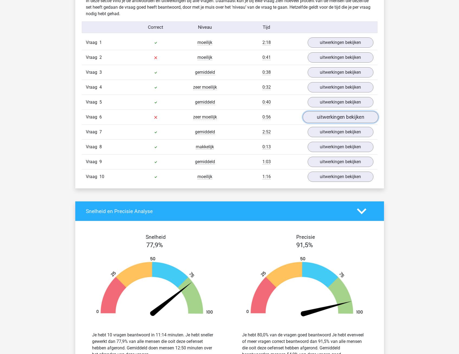
click at [331, 116] on link "uitwerkingen bekijken" at bounding box center [340, 117] width 76 height 12
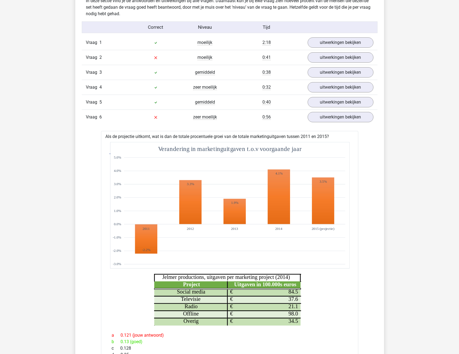
drag, startPoint x: 135, startPoint y: 135, endPoint x: 320, endPoint y: 137, distance: 184.9
click at [320, 137] on div "Als de projectie uitkomt, wat is dan de totale procentuele groei van de totale …" at bounding box center [229, 293] width 257 height 325
drag, startPoint x: 320, startPoint y: 137, endPoint x: 312, endPoint y: 138, distance: 8.2
click at [313, 137] on div "Als de projectie uitkomt, wat is dan de totale procentuele groei van de totale …" at bounding box center [229, 293] width 257 height 325
click at [275, 138] on div "Als de projectie uitkomt, wat is dan de totale procentuele groei van de totale …" at bounding box center [229, 293] width 257 height 325
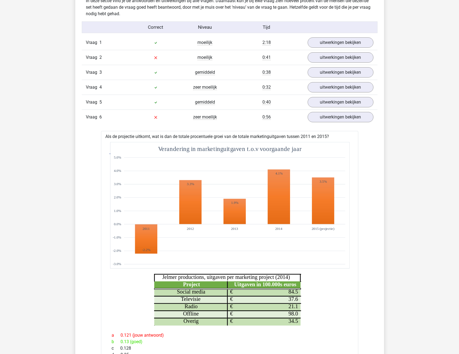
click at [209, 139] on div "Als de projectie uitkomt, wat is dan de totale procentuele groei van de totale …" at bounding box center [229, 293] width 257 height 325
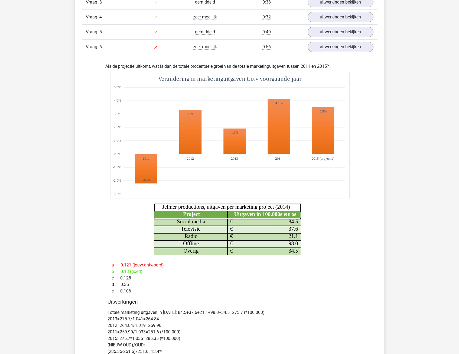
scroll to position [406, 0]
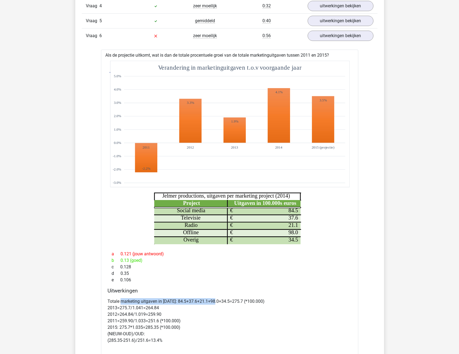
drag, startPoint x: 120, startPoint y: 300, endPoint x: 216, endPoint y: 301, distance: 96.1
click at [216, 301] on p "Totale marketing uitgaven in [DATE]: 84.5+37.6+21.1+98.0+34.5=275.7 (*100.000) …" at bounding box center [229, 320] width 244 height 45
drag, startPoint x: 216, startPoint y: 301, endPoint x: 215, endPoint y: 311, distance: 9.6
click at [215, 311] on p "Totale marketing uitgaven in [DATE]: 84.5+37.6+21.1+98.0+34.5=275.7 (*100.000) …" at bounding box center [229, 320] width 244 height 45
drag, startPoint x: 151, startPoint y: 302, endPoint x: 261, endPoint y: 302, distance: 109.6
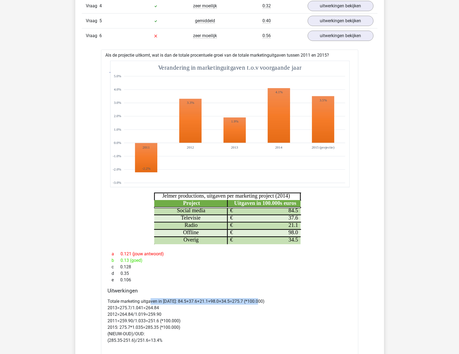
click at [261, 302] on p "Totale marketing uitgaven in [DATE]: 84.5+37.6+21.1+98.0+34.5=275.7 (*100.000) …" at bounding box center [229, 320] width 244 height 45
drag, startPoint x: 261, startPoint y: 302, endPoint x: 245, endPoint y: 316, distance: 21.7
click at [247, 317] on p "Totale marketing uitgaven in [DATE]: 84.5+37.6+21.1+98.0+34.5=275.7 (*100.000) …" at bounding box center [229, 320] width 244 height 45
drag, startPoint x: 163, startPoint y: 302, endPoint x: 226, endPoint y: 303, distance: 63.4
click at [226, 303] on p "Totale marketing uitgaven in [DATE]: 84.5+37.6+21.1+98.0+34.5=275.7 (*100.000) …" at bounding box center [229, 320] width 244 height 45
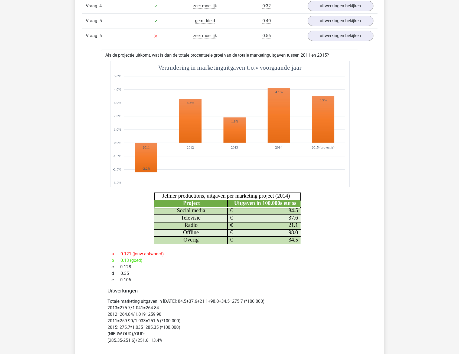
drag, startPoint x: 226, startPoint y: 303, endPoint x: 210, endPoint y: 321, distance: 24.0
click at [227, 322] on p "Totale marketing uitgaven in [DATE]: 84.5+37.6+21.1+98.0+34.5=275.7 (*100.000) …" at bounding box center [229, 320] width 244 height 45
drag, startPoint x: 119, startPoint y: 309, endPoint x: 152, endPoint y: 308, distance: 32.5
click at [152, 308] on p "Totale marketing uitgaven in [DATE]: 84.5+37.6+21.1+98.0+34.5=275.7 (*100.000) …" at bounding box center [229, 320] width 244 height 45
drag, startPoint x: 152, startPoint y: 308, endPoint x: 193, endPoint y: 319, distance: 42.7
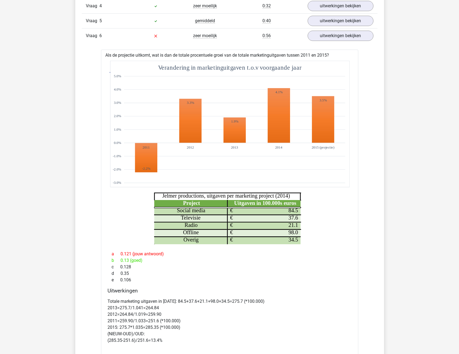
click at [193, 319] on p "Totale marketing uitgaven in [DATE]: 84.5+37.6+21.1+98.0+34.5=275.7 (*100.000) …" at bounding box center [229, 320] width 244 height 45
drag, startPoint x: 170, startPoint y: 306, endPoint x: 130, endPoint y: 308, distance: 40.6
click at [130, 308] on p "Totale marketing uitgaven in [DATE]: 84.5+37.6+21.1+98.0+34.5=275.7 (*100.000) …" at bounding box center [229, 320] width 244 height 45
drag, startPoint x: 130, startPoint y: 308, endPoint x: 123, endPoint y: 315, distance: 9.4
click at [123, 315] on p "Totale marketing uitgaven in [DATE]: 84.5+37.6+21.1+98.0+34.5=275.7 (*100.000) …" at bounding box center [229, 320] width 244 height 45
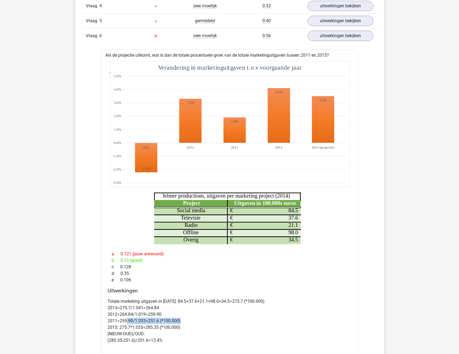
drag, startPoint x: 195, startPoint y: 319, endPoint x: 125, endPoint y: 321, distance: 69.6
click at [125, 321] on p "Totale marketing uitgaven in [DATE]: 84.5+37.6+21.1+98.0+34.5=275.7 (*100.000) …" at bounding box center [229, 320] width 244 height 45
drag, startPoint x: 199, startPoint y: 325, endPoint x: 126, endPoint y: 327, distance: 73.4
click at [126, 327] on p "Totale marketing uitgaven in [DATE]: 84.5+37.6+21.1+98.0+34.5=275.7 (*100.000) …" at bounding box center [229, 320] width 244 height 45
drag, startPoint x: 126, startPoint y: 327, endPoint x: 178, endPoint y: 338, distance: 53.6
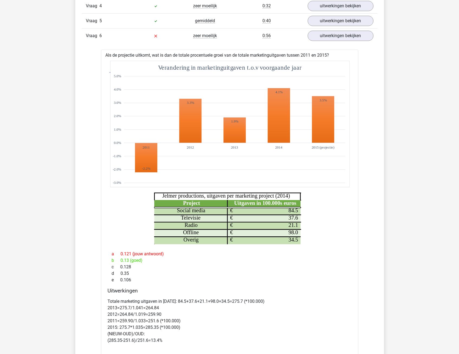
click at [178, 337] on p "Totale marketing uitgaven in [DATE]: 84.5+37.6+21.1+98.0+34.5=275.7 (*100.000) …" at bounding box center [229, 320] width 244 height 45
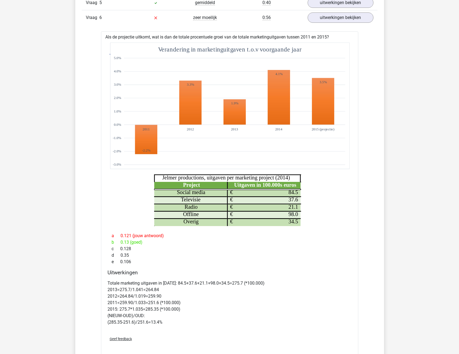
scroll to position [379, 0]
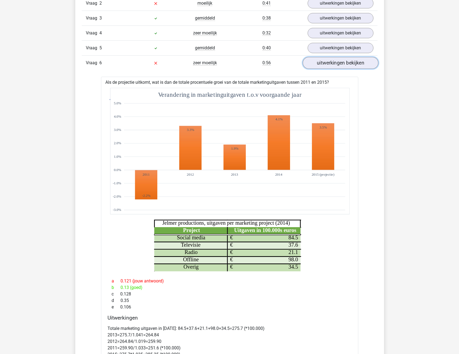
click at [329, 66] on link "uitwerkingen bekijken" at bounding box center [340, 63] width 76 height 12
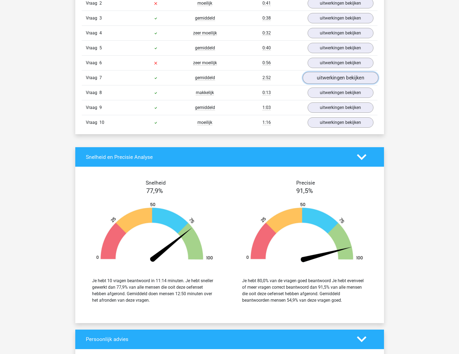
click at [327, 80] on link "uitwerkingen bekijken" at bounding box center [340, 78] width 76 height 12
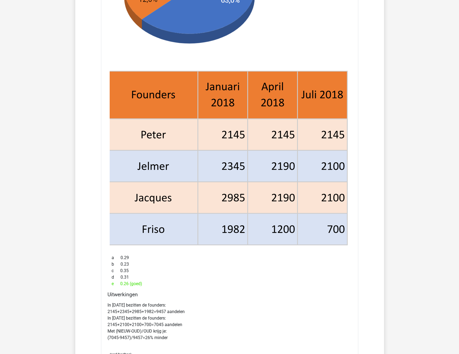
scroll to position [596, 0]
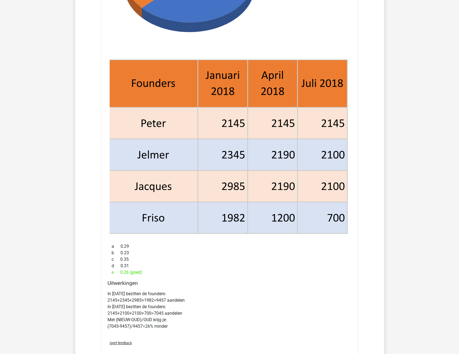
drag, startPoint x: 119, startPoint y: 305, endPoint x: 178, endPoint y: 305, distance: 59.0
click at [178, 305] on p "In [DATE] bezitten de founders: 2145+2345+2985+1982=9457 aandelen In [DATE] bez…" at bounding box center [229, 309] width 244 height 39
drag, startPoint x: 122, startPoint y: 319, endPoint x: 178, endPoint y: 317, distance: 56.1
click at [178, 317] on p "In [DATE] bezitten de founders: 2145+2345+2985+1982=9457 aandelen In [DATE] bez…" at bounding box center [229, 309] width 244 height 39
drag, startPoint x: 178, startPoint y: 317, endPoint x: 171, endPoint y: 329, distance: 13.9
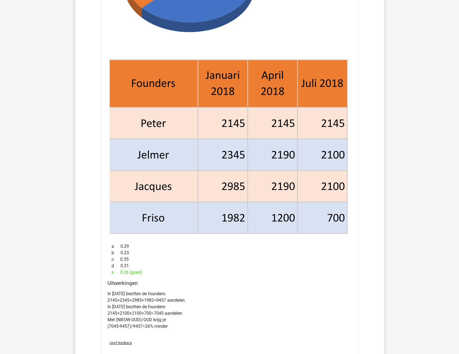
click at [179, 329] on p "In [DATE] bezitten de founders: 2145+2345+2985+1982=9457 aandelen In [DATE] bez…" at bounding box center [229, 309] width 244 height 39
drag, startPoint x: 112, startPoint y: 326, endPoint x: 176, endPoint y: 325, distance: 64.4
click at [176, 325] on p "In [DATE] bezitten de founders: 2145+2345+2985+1982=9457 aandelen In [DATE] bez…" at bounding box center [229, 309] width 244 height 39
drag, startPoint x: 176, startPoint y: 325, endPoint x: 178, endPoint y: 328, distance: 3.4
click at [178, 328] on p "In [DATE] bezitten de founders: 2145+2345+2985+1982=9457 aandelen In [DATE] bez…" at bounding box center [229, 309] width 244 height 39
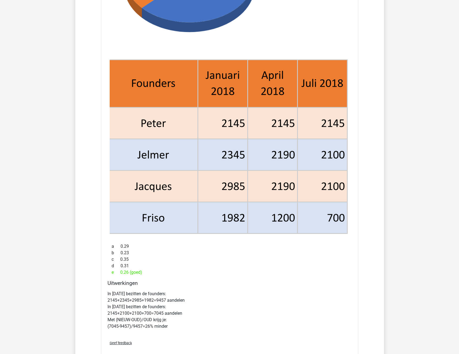
click at [179, 266] on div "d 0.31" at bounding box center [229, 265] width 244 height 6
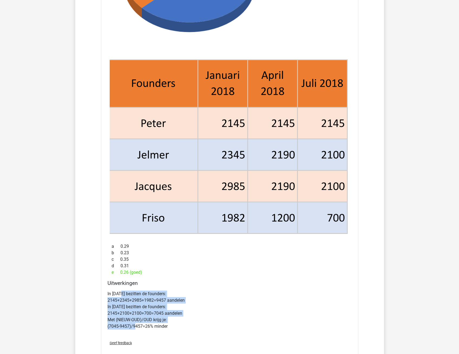
drag, startPoint x: 122, startPoint y: 293, endPoint x: 135, endPoint y: 326, distance: 35.2
click at [135, 326] on p "In [DATE] bezitten de founders: 2145+2345+2985+1982=9457 aandelen In [DATE] bez…" at bounding box center [229, 309] width 244 height 39
drag, startPoint x: 135, startPoint y: 326, endPoint x: 127, endPoint y: 308, distance: 19.9
click at [130, 307] on p "In [DATE] bezitten de founders: 2145+2345+2985+1982=9457 aandelen In [DATE] bez…" at bounding box center [229, 309] width 244 height 39
drag, startPoint x: 114, startPoint y: 313, endPoint x: 181, endPoint y: 313, distance: 67.1
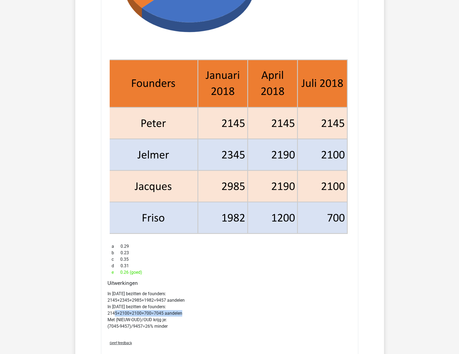
click at [181, 313] on p "In [DATE] bezitten de founders: 2145+2345+2985+1982=9457 aandelen In [DATE] bez…" at bounding box center [229, 309] width 244 height 39
drag, startPoint x: 181, startPoint y: 313, endPoint x: 178, endPoint y: 323, distance: 10.1
click at [178, 325] on p "In [DATE] bezitten de founders: 2145+2345+2985+1982=9457 aandelen In [DATE] bez…" at bounding box center [229, 309] width 244 height 39
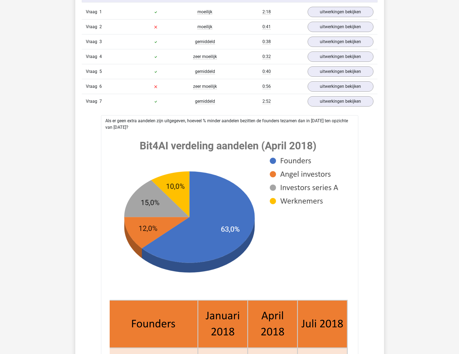
scroll to position [352, 0]
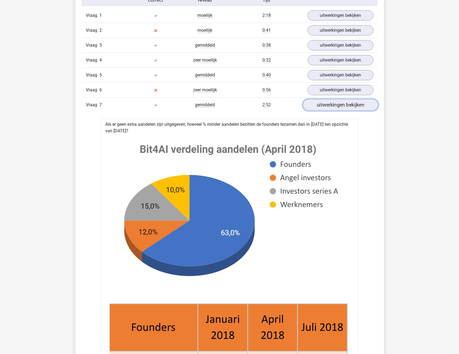
click at [330, 104] on link "uitwerkingen bekijken" at bounding box center [340, 105] width 76 height 12
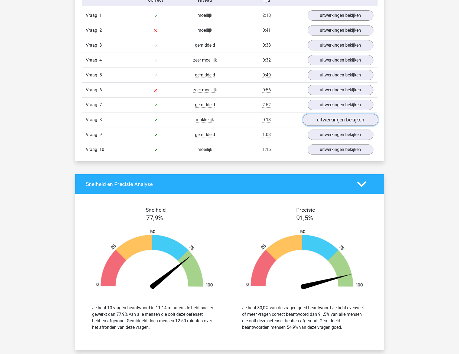
click at [326, 121] on link "uitwerkingen bekijken" at bounding box center [340, 120] width 76 height 12
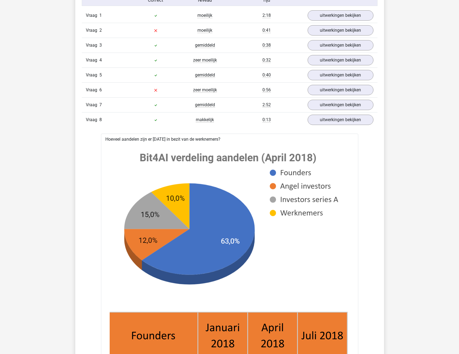
drag, startPoint x: 107, startPoint y: 139, endPoint x: 255, endPoint y: 138, distance: 148.1
drag, startPoint x: 255, startPoint y: 138, endPoint x: 254, endPoint y: 144, distance: 6.0
click at [254, 144] on div at bounding box center [229, 316] width 249 height 348
drag, startPoint x: 152, startPoint y: 140, endPoint x: 198, endPoint y: 139, distance: 46.0
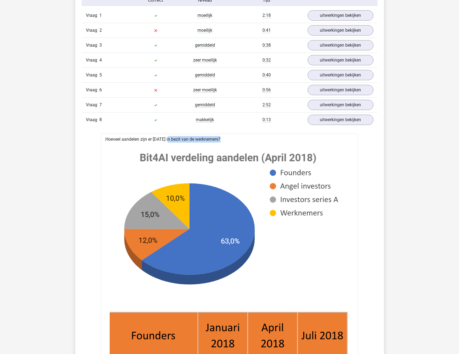
drag, startPoint x: 198, startPoint y: 139, endPoint x: 194, endPoint y: 148, distance: 9.2
click at [194, 148] on image at bounding box center [228, 226] width 237 height 162
drag, startPoint x: 104, startPoint y: 138, endPoint x: 262, endPoint y: 136, distance: 157.3
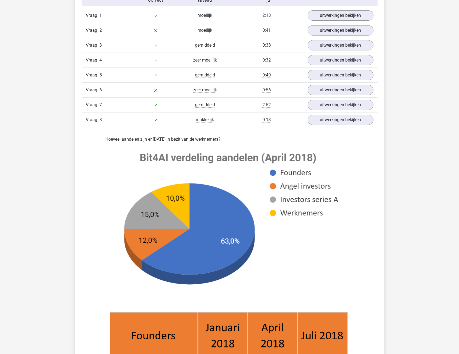
drag, startPoint x: 262, startPoint y: 136, endPoint x: 259, endPoint y: 143, distance: 7.1
click at [259, 143] on div at bounding box center [229, 316] width 249 height 348
drag, startPoint x: 162, startPoint y: 139, endPoint x: 189, endPoint y: 139, distance: 27.9
drag, startPoint x: 189, startPoint y: 139, endPoint x: 191, endPoint y: 142, distance: 3.5
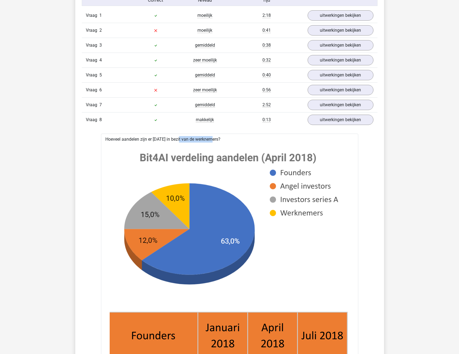
drag, startPoint x: 104, startPoint y: 137, endPoint x: 242, endPoint y: 139, distance: 138.1
click at [217, 179] on image at bounding box center [228, 226] width 237 height 162
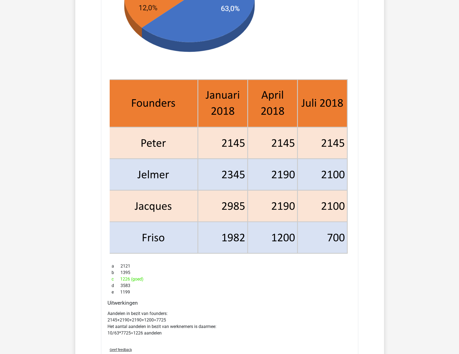
scroll to position [596, 0]
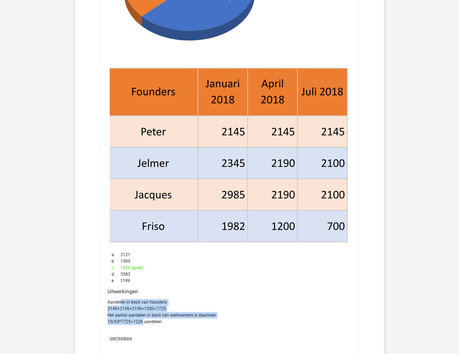
drag, startPoint x: 122, startPoint y: 302, endPoint x: 143, endPoint y: 325, distance: 31.4
click at [143, 325] on div "Aandelen in bezit van founders: 2145+2190+2190+1200=7725 Het aantal aandelen in…" at bounding box center [229, 313] width 244 height 35
drag, startPoint x: 143, startPoint y: 325, endPoint x: 156, endPoint y: 328, distance: 13.1
click at [156, 328] on div "Aandelen in bezit van founders: 2145+2190+2190+1200=7725 Het aantal aandelen in…" at bounding box center [229, 313] width 244 height 35
drag, startPoint x: 117, startPoint y: 315, endPoint x: 186, endPoint y: 316, distance: 69.0
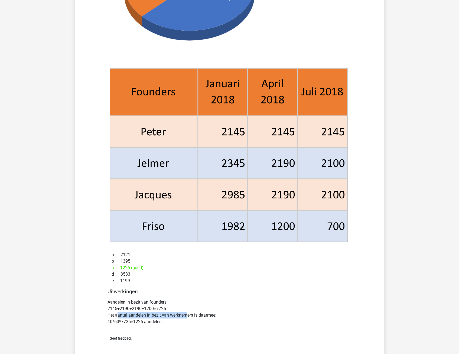
click at [186, 316] on p "Aandelen in bezit van founders: 2145+2190+2190+1200=7725 Het aantal aandelen in…" at bounding box center [229, 312] width 244 height 26
drag, startPoint x: 186, startPoint y: 316, endPoint x: 187, endPoint y: 320, distance: 4.7
click at [187, 320] on p "Aandelen in bezit van founders: 2145+2190+2190+1200=7725 Het aantal aandelen in…" at bounding box center [229, 312] width 244 height 26
drag, startPoint x: 107, startPoint y: 322, endPoint x: 156, endPoint y: 321, distance: 48.5
click at [156, 321] on p "Aandelen in bezit van founders: 2145+2190+2190+1200=7725 Het aantal aandelen in…" at bounding box center [229, 312] width 244 height 26
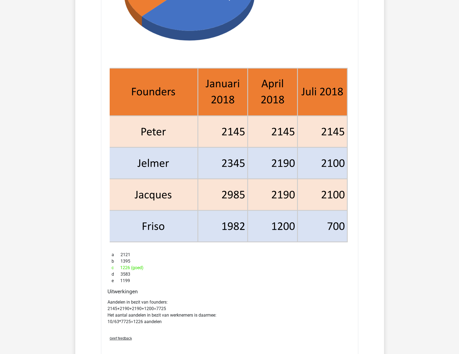
drag, startPoint x: 156, startPoint y: 321, endPoint x: 160, endPoint y: 330, distance: 9.6
click at [160, 330] on div "Aandelen in bezit van founders: 2145+2190+2190+1200=7725 Het aantal aandelen in…" at bounding box center [229, 313] width 244 height 35
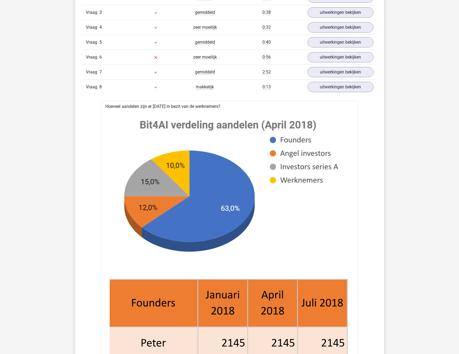
scroll to position [406, 0]
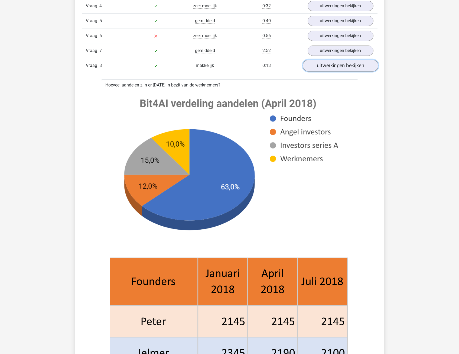
click at [343, 68] on link "uitwerkingen bekijken" at bounding box center [340, 66] width 76 height 12
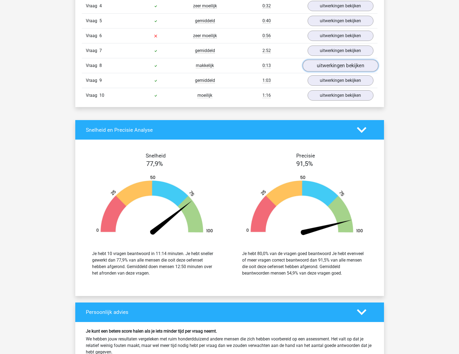
click at [344, 68] on link "uitwerkingen bekijken" at bounding box center [340, 66] width 76 height 12
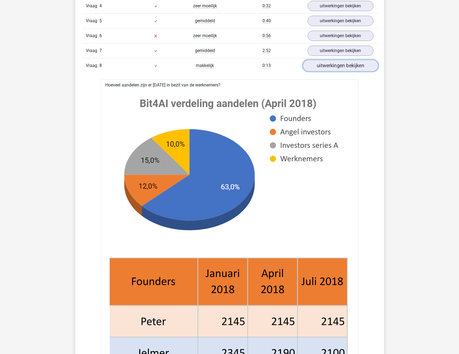
click at [344, 68] on link "uitwerkingen bekijken" at bounding box center [340, 66] width 76 height 12
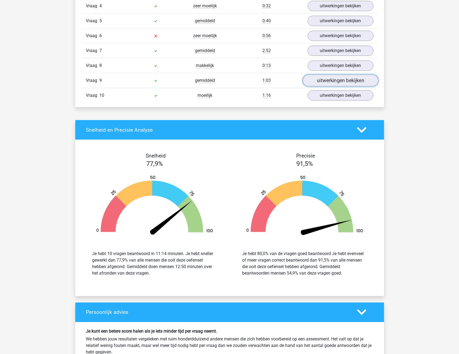
click at [344, 77] on link "uitwerkingen bekijken" at bounding box center [340, 81] width 76 height 12
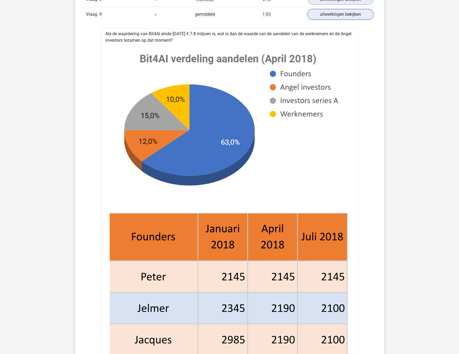
scroll to position [460, 0]
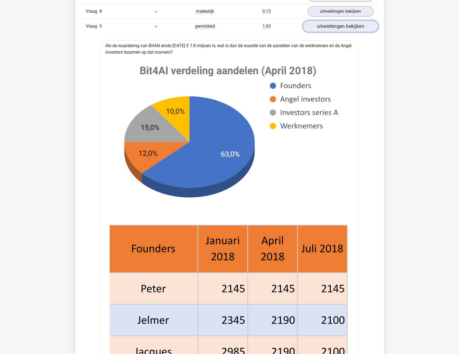
click at [339, 27] on link "uitwerkingen bekijken" at bounding box center [340, 27] width 76 height 12
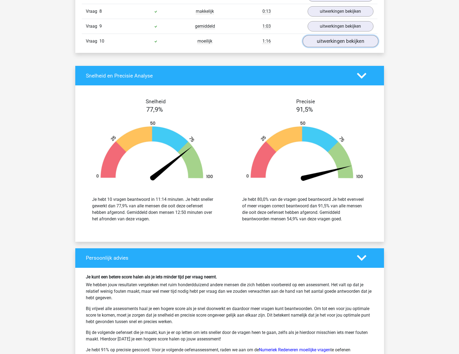
click at [339, 42] on link "uitwerkingen bekijken" at bounding box center [340, 41] width 76 height 12
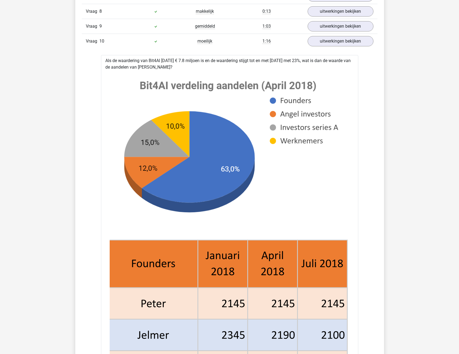
drag, startPoint x: 175, startPoint y: 60, endPoint x: 309, endPoint y: 64, distance: 134.3
click at [309, 64] on div "Als de waardering van Bit4AI [DATE] € 7.8 miljoen is en de waardering stijgt to…" at bounding box center [229, 281] width 257 height 453
drag, startPoint x: 309, startPoint y: 64, endPoint x: 233, endPoint y: 67, distance: 76.6
click at [233, 67] on div "Als de waardering van Bit4AI [DATE] € 7.8 miljoen is en de waardering stijgt to…" at bounding box center [229, 281] width 257 height 453
click at [207, 61] on div "Als de waardering van Bit4AI [DATE] € 7.8 miljoen is en de waardering stijgt to…" at bounding box center [229, 281] width 257 height 453
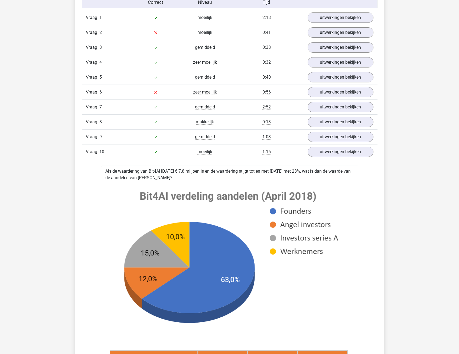
scroll to position [352, 0]
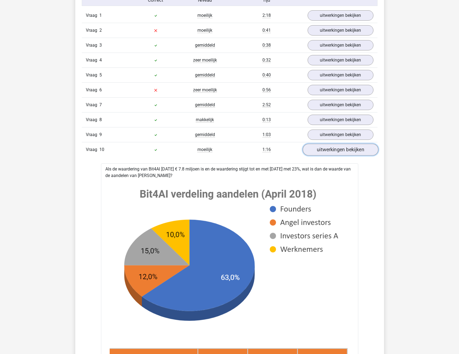
click at [348, 152] on link "uitwerkingen bekijken" at bounding box center [340, 150] width 76 height 12
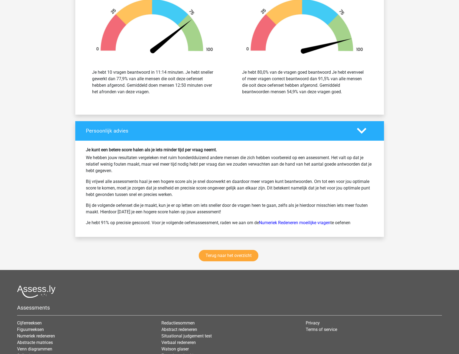
scroll to position [646, 0]
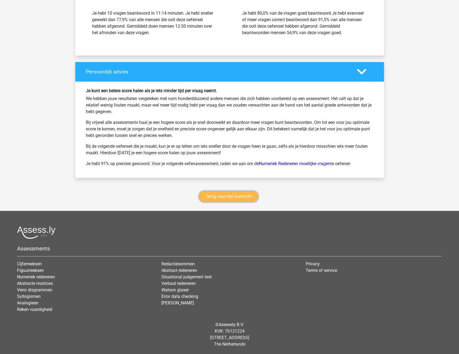
click at [225, 198] on link "Terug naar het overzicht" at bounding box center [229, 196] width 60 height 11
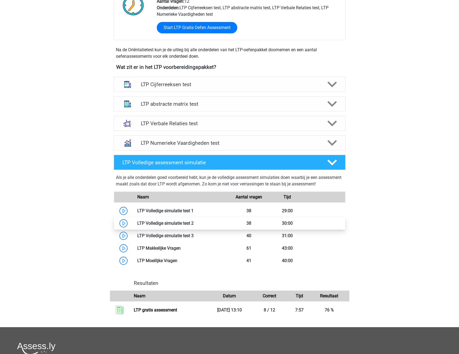
scroll to position [108, 0]
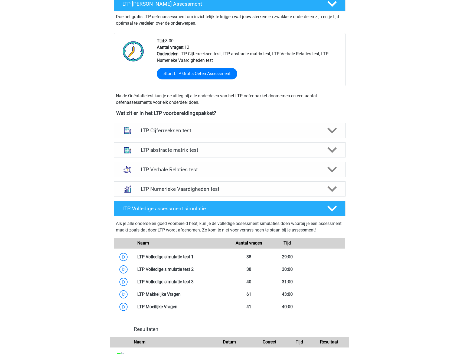
click at [28, 35] on div "Eline elinevandeijck@gmail.com Nederlands" at bounding box center [229, 204] width 459 height 624
